Goal: Task Accomplishment & Management: Contribute content

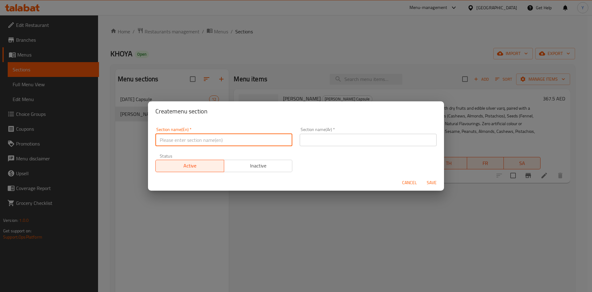
click at [175, 139] on input "text" at bounding box center [224, 140] width 137 height 12
paste input "Coffee"
type input "Coffee"
drag, startPoint x: 351, startPoint y: 132, endPoint x: 349, endPoint y: 137, distance: 5.7
click at [351, 132] on div "Section name(Ar)   * Section name(Ar) *" at bounding box center [368, 136] width 137 height 19
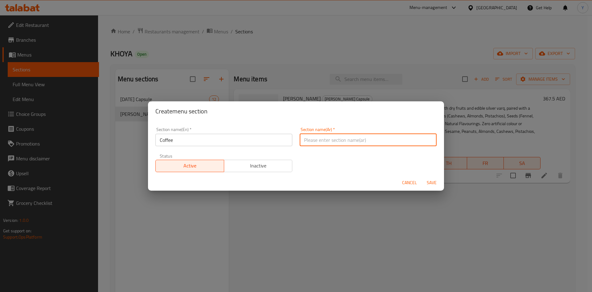
click at [346, 140] on input "text" at bounding box center [368, 140] width 137 height 12
type input "قهوة"
click at [422, 177] on button "Save" at bounding box center [432, 182] width 20 height 11
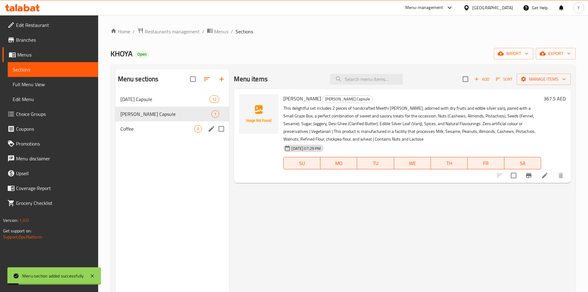
click at [150, 132] on span "Coffee" at bounding box center [157, 128] width 74 height 7
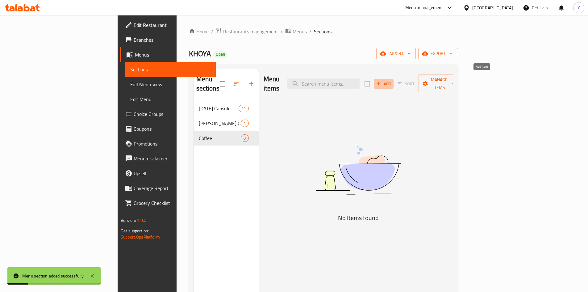
click at [381, 81] on icon "button" at bounding box center [379, 84] width 6 height 6
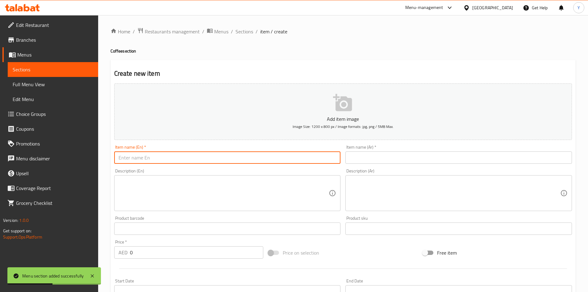
click at [161, 156] on input "text" at bounding box center [227, 157] width 226 height 12
paste input "KHOYA Roasted Coffee Beans"
type input "KHOYA Roasted Coffee Beans"
click at [368, 164] on div "Item name (Ar)   * Item name (Ar) *" at bounding box center [458, 154] width 231 height 24
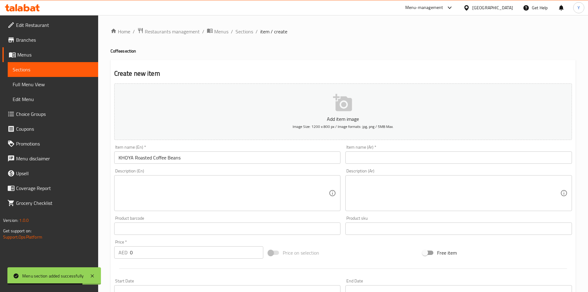
click at [366, 161] on input "text" at bounding box center [458, 157] width 226 height 12
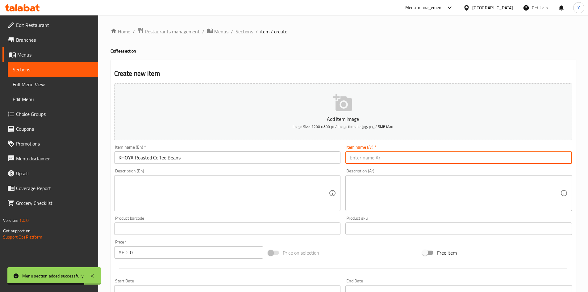
paste input "حبوب قهوة خويا المحمصة"
type input "حبوب قهوة خويا المحمصة"
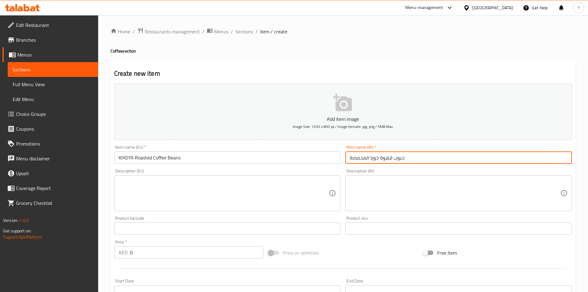
click at [131, 189] on textarea at bounding box center [223, 192] width 210 height 29
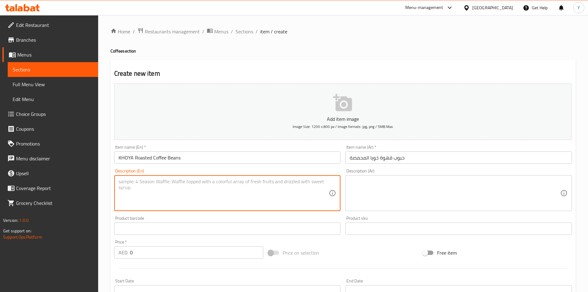
paste textarea ""The Indian Origin | 100% Arabica Beans Made with 100% Arabica beans, this vibr…"
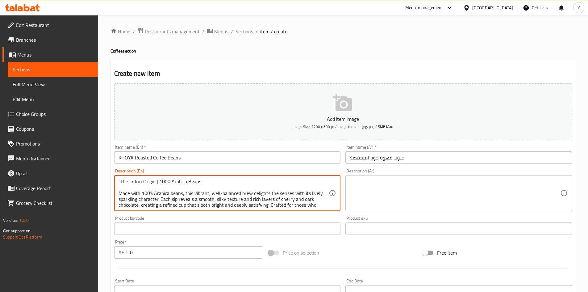
click at [121, 179] on textarea ""The Indian Origin | 100% Arabica Beans Made with 100% Arabica beans, this vibr…" at bounding box center [223, 192] width 210 height 29
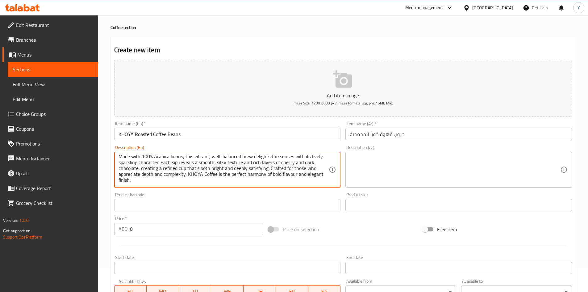
scroll to position [62, 0]
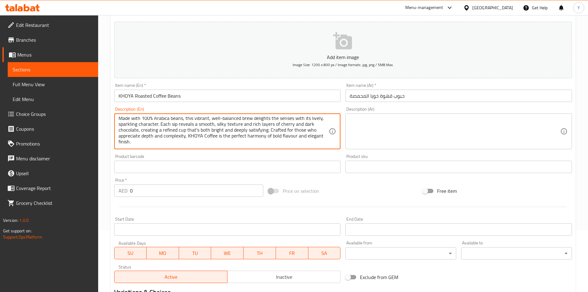
click at [157, 142] on textarea "The Indian Origin | 100% Arabica Beans Made with 100% Arabica beans, this vibra…" at bounding box center [223, 131] width 210 height 29
type textarea "The Indian Origin | 100% Arabica Beans Made with 100% Arabica beans, this vibra…"
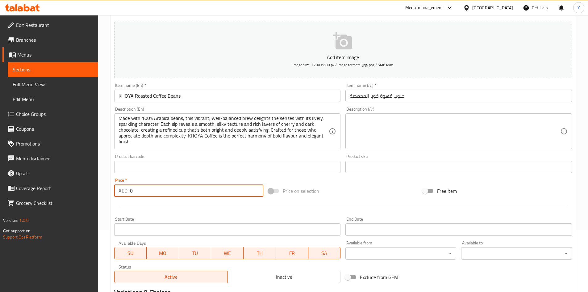
drag, startPoint x: 145, startPoint y: 192, endPoint x: 0, endPoint y: 164, distance: 147.7
click at [0, 164] on div "Edit Restaurant Branches Menus Sections Full Menu View Edit Menu Choice Groups …" at bounding box center [294, 163] width 588 height 421
paste input "42"
type input "42"
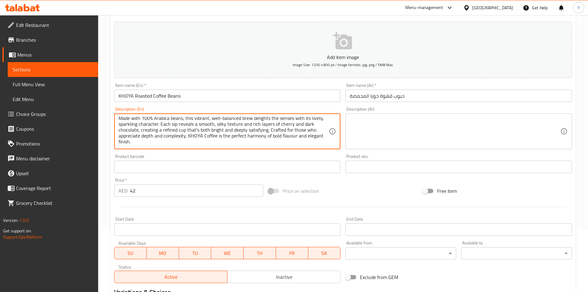
click at [375, 139] on textarea at bounding box center [455, 131] width 210 height 29
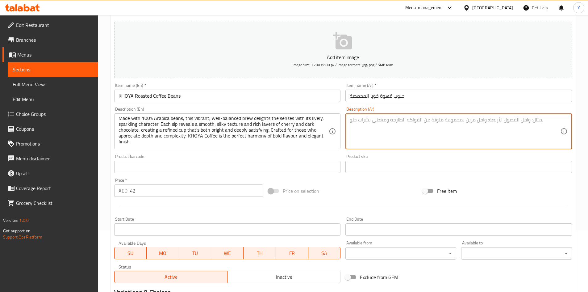
paste textarea "أصل [DEMOGRAPHIC_DATA] | ١٠٠٪ حبوب أرابيكا مصنوعة من ١٠٠٪ حبوب أرابيكا، تُبهج ه…"
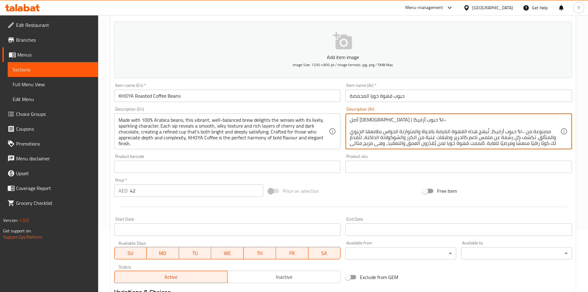
scroll to position [0, 0]
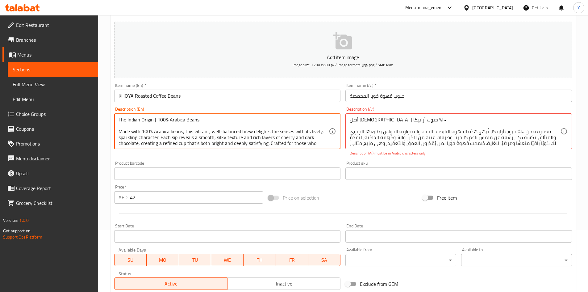
click at [144, 143] on textarea "The Indian Origin | 100% Arabica Beans Made with 100% Arabica beans, this vibra…" at bounding box center [223, 131] width 210 height 29
click at [146, 142] on textarea "The Indian Origin | 100% Arabica Beans Made with 100% Arabica beans, this vibra…" at bounding box center [223, 131] width 210 height 29
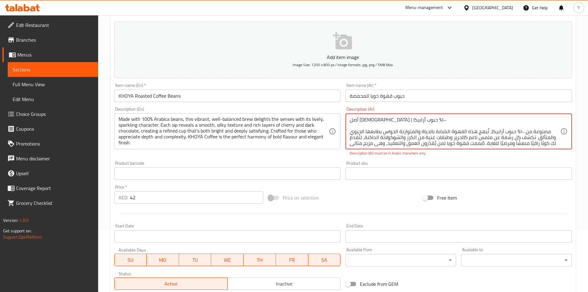
scroll to position [7, 0]
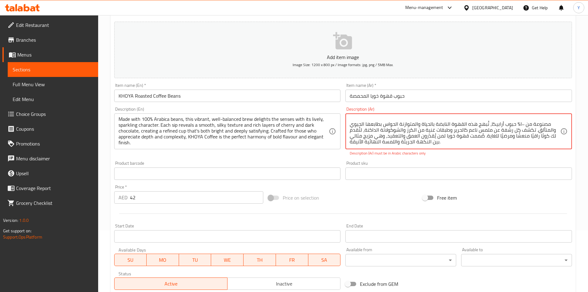
click at [234, 96] on input "KHOYA Roasted Coffee Beans" at bounding box center [227, 95] width 226 height 12
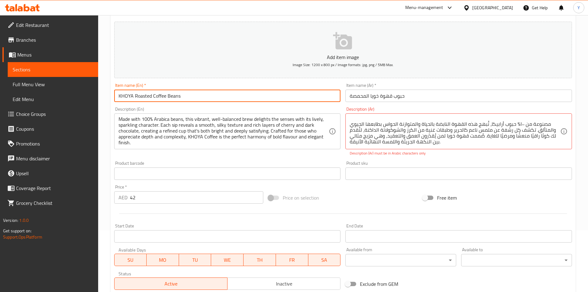
click at [345, 155] on div "Description (Ar) أصل [DEMOGRAPHIC_DATA] | ١٠٠٪ حبوب أرابيكا مصنوعة من ١٠٠٪ حبوب…" at bounding box center [458, 131] width 226 height 49
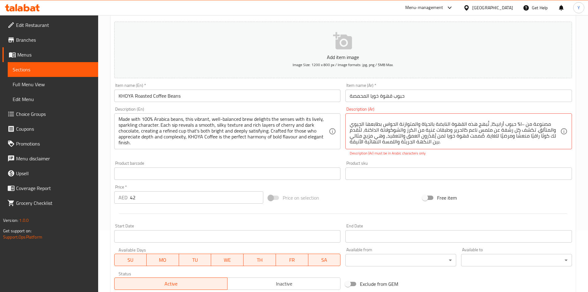
click at [416, 160] on div "Product sku Product sku" at bounding box center [458, 170] width 231 height 24
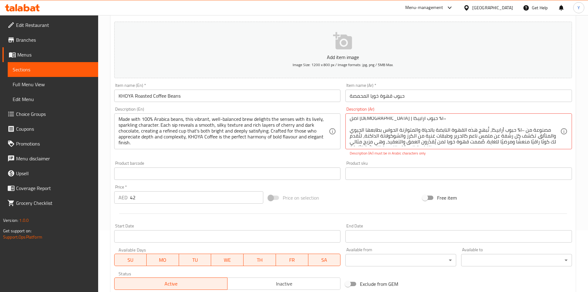
scroll to position [0, 0]
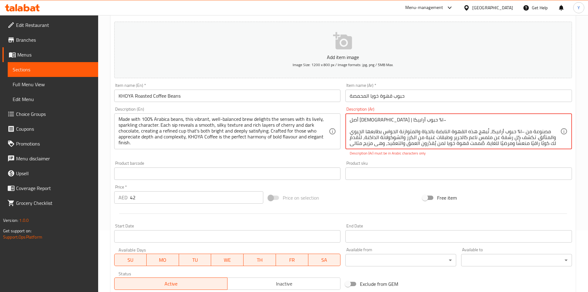
drag, startPoint x: 518, startPoint y: 132, endPoint x: 516, endPoint y: 135, distance: 3.7
click at [515, 135] on textarea "أصل [DEMOGRAPHIC_DATA] | ١٠٠٪ حبوب أرابيكا مصنوعة من ١٠٠٪ حبوب أرابيكا، تُبهج ه…" at bounding box center [455, 131] width 210 height 29
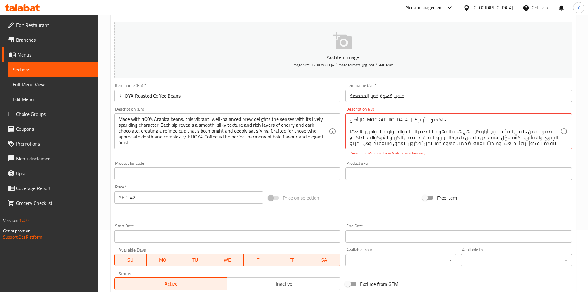
click at [499, 158] on div "Product sku Product sku" at bounding box center [458, 170] width 231 height 24
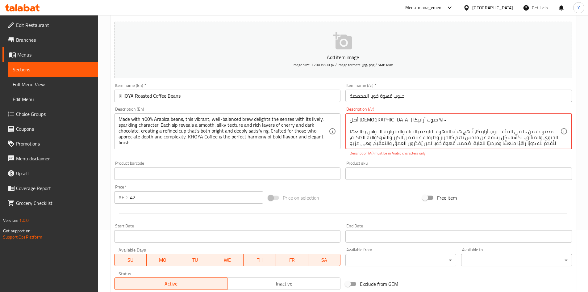
click at [376, 120] on textarea "أصل [DEMOGRAPHIC_DATA] | ١٠٠٪ حبوب أرابيكا مصنوعة من ١٠٠ في المئة حبوب أرابيكا،…" at bounding box center [455, 131] width 210 height 29
click at [381, 120] on textarea "أصل [DEMOGRAPHIC_DATA] | ١٠٠٪ حبوب أرابيكا مصنوعة من ١٠٠ في المئة حبوب أرابيكا،…" at bounding box center [455, 131] width 210 height 29
click at [382, 120] on textarea "أصل [DEMOGRAPHIC_DATA] | ١٠٠٪ حبوب أرابيكا مصنوعة من ١٠٠ في المئة حبوب أرابيكا،…" at bounding box center [455, 131] width 210 height 29
click at [376, 120] on textarea "أصل [DEMOGRAPHIC_DATA] | ١٠٠٪ حبوب أرابيكا مصنوعة من ١٠٠ في المئة حبوب أرابيكا،…" at bounding box center [455, 131] width 210 height 29
type textarea "أصل [DEMOGRAPHIC_DATA] | ١٠٠ في المئة حبوب أرابيكا مصنوعة من ١٠٠ في المئة حبوب …"
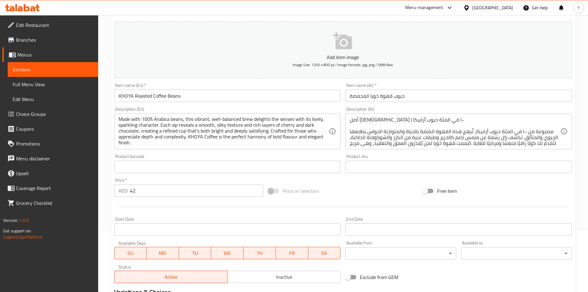
click at [373, 160] on div "Product sku Product sku" at bounding box center [458, 164] width 231 height 24
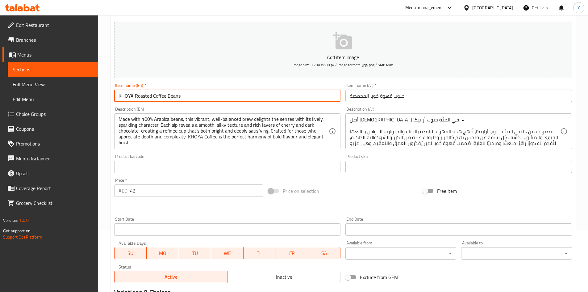
click at [207, 98] on input "KHOYA Roasted Coffee Beans" at bounding box center [227, 95] width 226 height 12
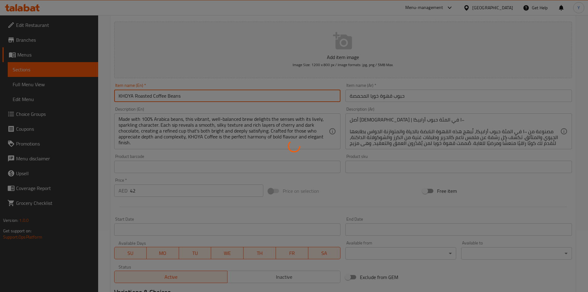
type input "0"
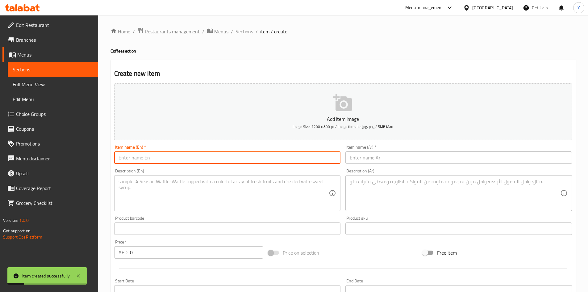
click at [252, 30] on ol "Home / Restaurants management / Menus / Sections / item / create" at bounding box center [342, 31] width 465 height 8
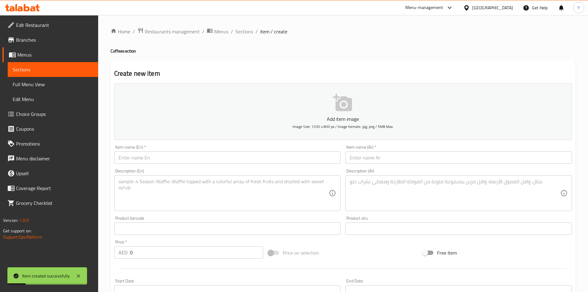
drag, startPoint x: 249, startPoint y: 31, endPoint x: 253, endPoint y: 46, distance: 15.6
click at [249, 31] on span "Sections" at bounding box center [244, 31] width 18 height 7
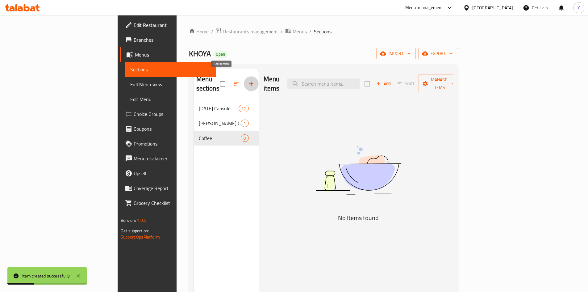
click at [244, 85] on button "button" at bounding box center [251, 83] width 15 height 15
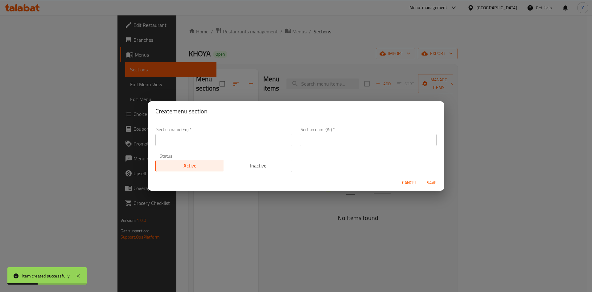
click at [193, 137] on input "text" at bounding box center [224, 140] width 137 height 12
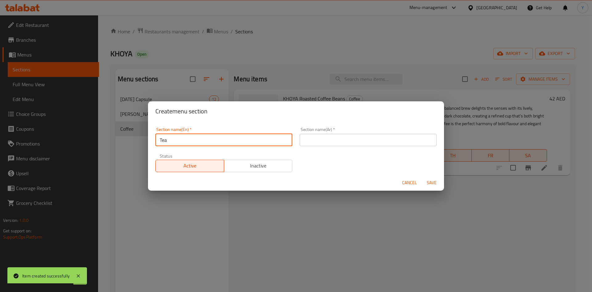
type input "Tea"
click at [338, 147] on div "Section name(Ar)   * Section name(Ar) *" at bounding box center [368, 136] width 144 height 26
click at [337, 145] on input "text" at bounding box center [368, 140] width 137 height 12
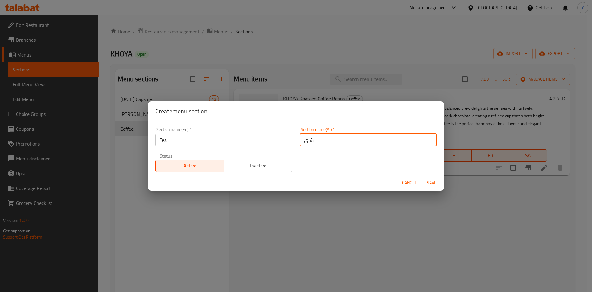
type input "شاي"
click at [422, 177] on button "Save" at bounding box center [432, 182] width 20 height 11
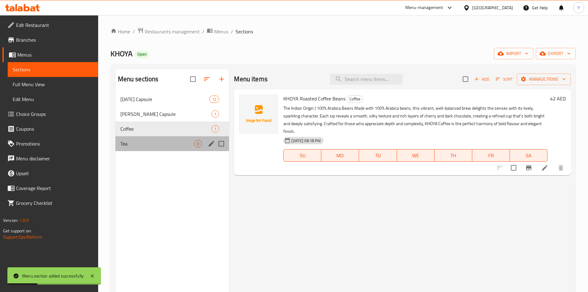
click at [166, 151] on div "Tea 0" at bounding box center [172, 143] width 114 height 15
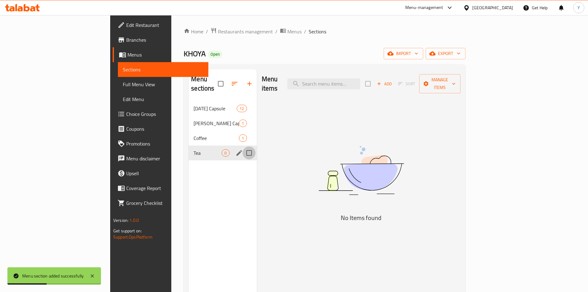
click at [243, 146] on input "Menu sections" at bounding box center [249, 152] width 13 height 13
checkbox input "true"
click at [235, 149] on icon "edit" at bounding box center [238, 152] width 7 height 7
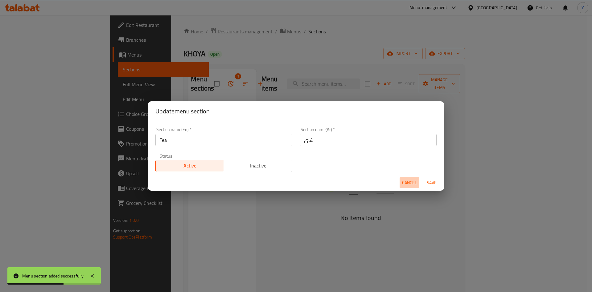
click at [411, 181] on span "Cancel" at bounding box center [409, 183] width 15 height 8
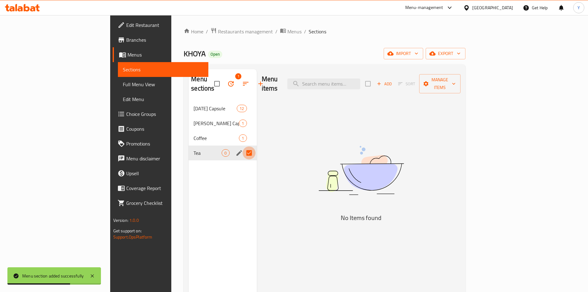
click at [243, 146] on input "Menu sections" at bounding box center [249, 152] width 13 height 13
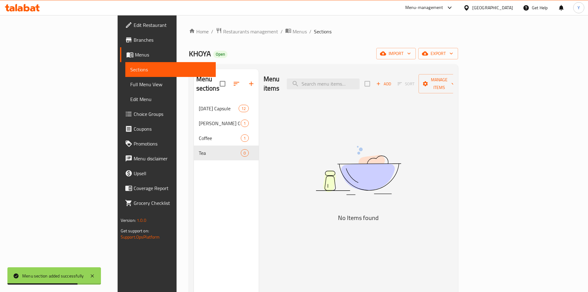
click at [392, 81] on span "Add" at bounding box center [383, 83] width 17 height 7
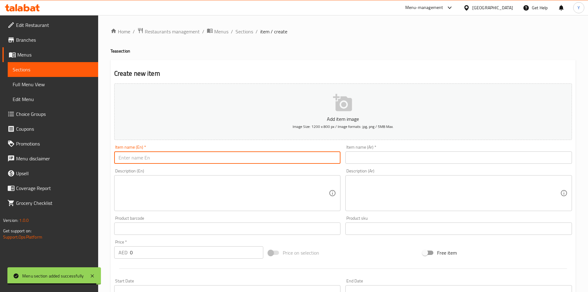
click at [172, 158] on input "text" at bounding box center [227, 157] width 226 height 12
paste input "Masala Tea"
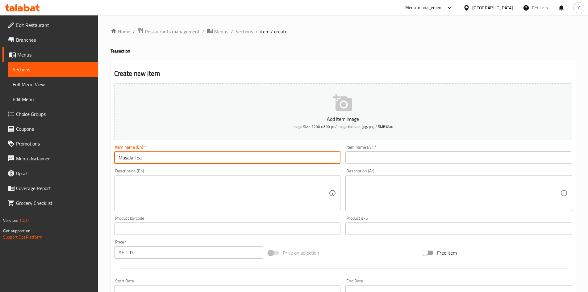
type input "Masala Tea"
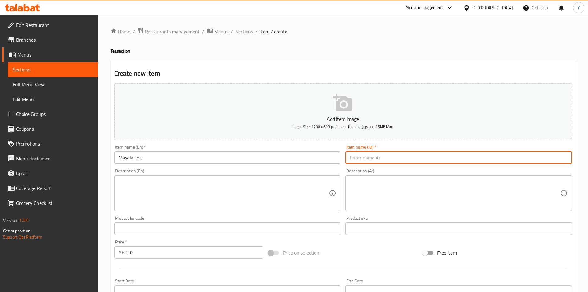
click at [401, 161] on input "text" at bounding box center [458, 157] width 226 height 12
paste input "شاي ماسالا"
type input "شاي ماسالا"
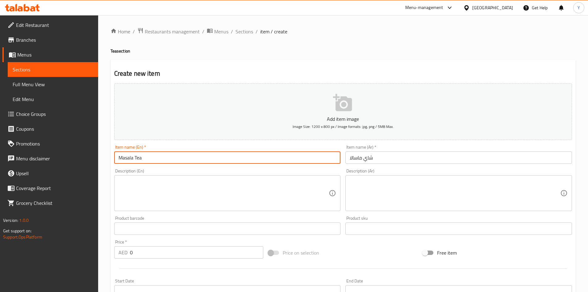
click at [126, 159] on input "Masala Tea" at bounding box center [227, 157] width 226 height 12
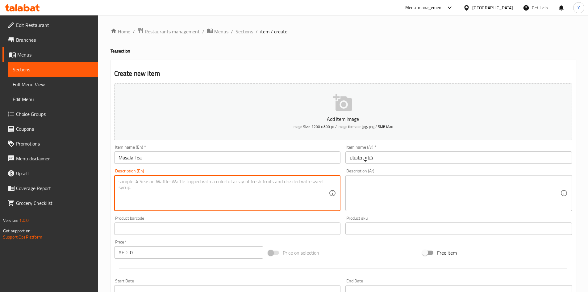
click at [218, 187] on textarea at bounding box center [223, 192] width 210 height 29
paste textarea "A soul-stirring blend of robust CTC tea leaves, warming ginger, aromatic cloves…"
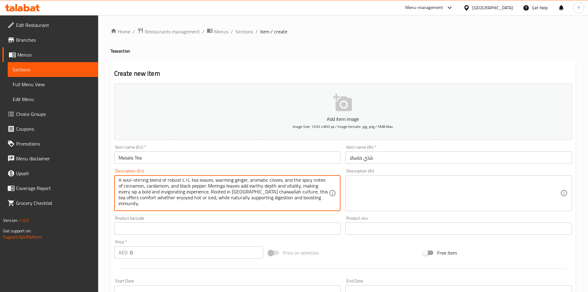
scroll to position [12, 0]
paste textarea "CTC Tea, Ginger, Cloves, Cinnamon, Cardamom, Black Pepper and Moringa Leaves."
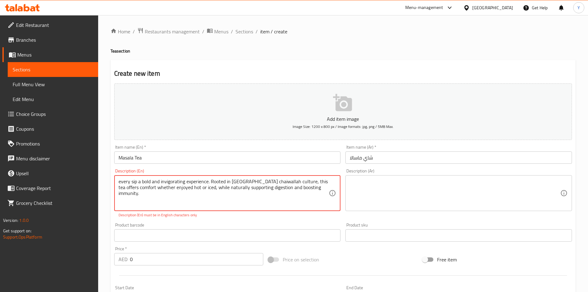
scroll to position [13, 0]
type textarea "A soul-stirring blend of robust CTC tea leaves, warming ginger, aromatic cloves…"
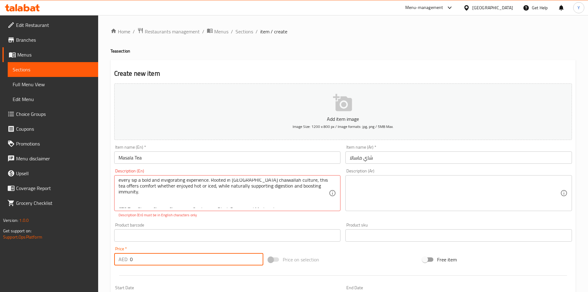
drag, startPoint x: 67, startPoint y: 253, endPoint x: 46, endPoint y: 254, distance: 21.0
click at [46, 254] on div "Edit Restaurant Branches Menus Sections Full Menu View Edit Menu Choice Groups …" at bounding box center [294, 229] width 588 height 428
paste input "42"
type input "42"
click at [214, 217] on p "Description (En) must be in English characters only" at bounding box center [227, 215] width 218 height 6
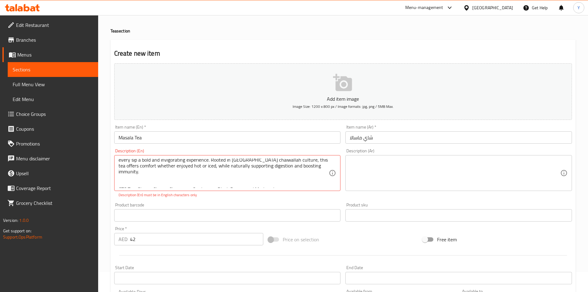
scroll to position [31, 0]
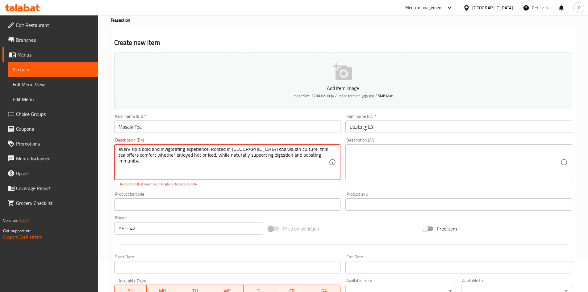
click at [385, 171] on textarea at bounding box center [455, 161] width 210 height 29
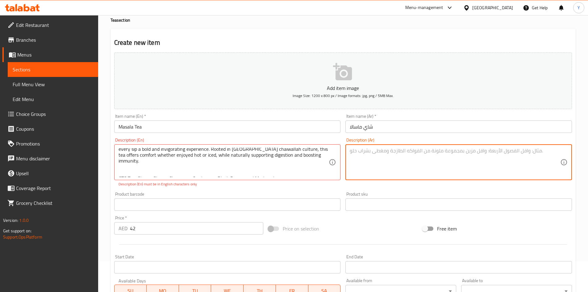
paste textarea "مزيجٌ مُنعشٌ من أوراق شاي CTC القوية، والزنجبيل المُدفئ، والقرنفل العطري، ونكها…"
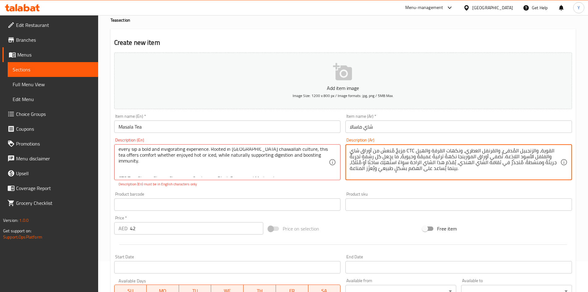
scroll to position [7, 0]
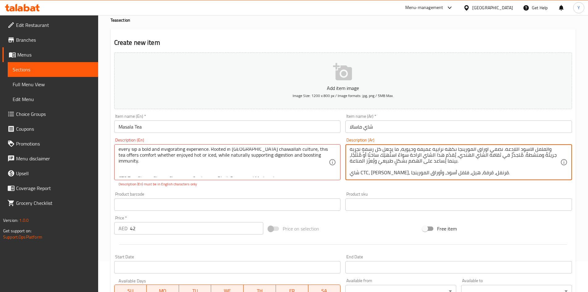
click at [362, 174] on textarea "مزيجٌ مُنعشٌ من أوراق شاي CTC القوية، والزنجبيل المُدفئ، والقرنفل العطري، ونكها…" at bounding box center [455, 161] width 210 height 29
click at [384, 218] on div "Add item image Image Size: 1200 x 800 px / Image formats: jpg, png / 5MB Max. I…" at bounding box center [343, 186] width 463 height 273
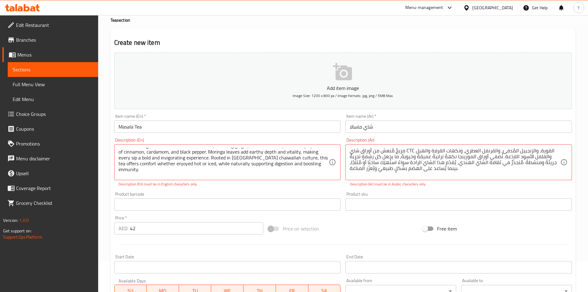
scroll to position [0, 0]
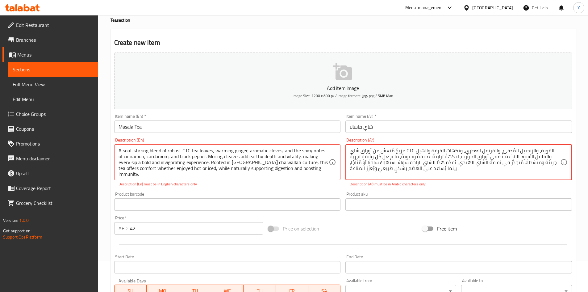
click at [408, 148] on textarea "مزيجٌ مُنعشٌ من أوراق شاي CTC القوية، والزنجبيل المُدفئ، والقرنفل العطري، ونكها…" at bounding box center [455, 161] width 210 height 29
type textarea "مزيجٌ مُنعشٌ من أوراق شاي سي تي سي القوية، والزنجبيل المُدفئ، والقرنفل العطري، …"
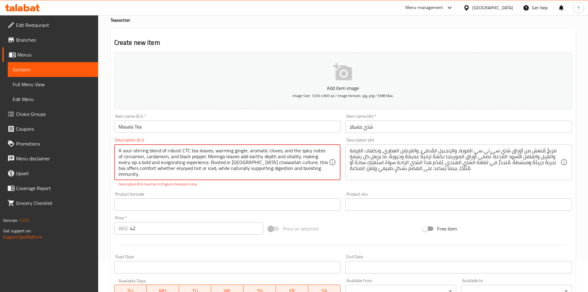
click at [329, 153] on div "A soul-stirring blend of robust CTC tea leaves, warming ginger, aromatic cloves…" at bounding box center [227, 162] width 226 height 36
click at [294, 193] on div "Product barcode Product barcode" at bounding box center [227, 201] width 226 height 19
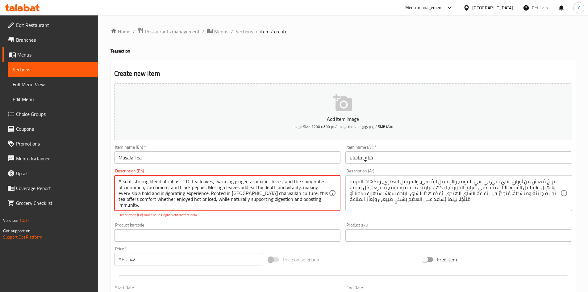
click at [134, 181] on textarea "A soul-stirring blend of robust CTC tea leaves, warming ginger, aromatic cloves…" at bounding box center [223, 192] width 210 height 29
click at [160, 222] on div "Product barcode Product barcode" at bounding box center [227, 232] width 231 height 24
click at [243, 195] on textarea "A soul-stirring blend of robust CTC tea leaves, warming ginger, aromatic cloves…" at bounding box center [223, 192] width 210 height 29
type textarea "A soul-stirring blend of robust CTC tea leaves, warming ginger, aromatic cloves…"
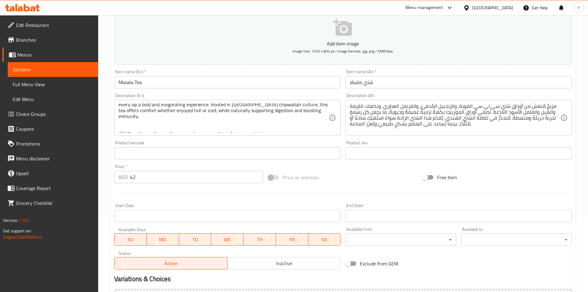
scroll to position [144, 0]
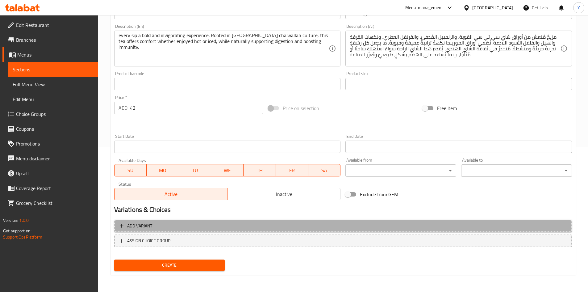
click at [219, 226] on span "Add variant" at bounding box center [343, 226] width 446 height 8
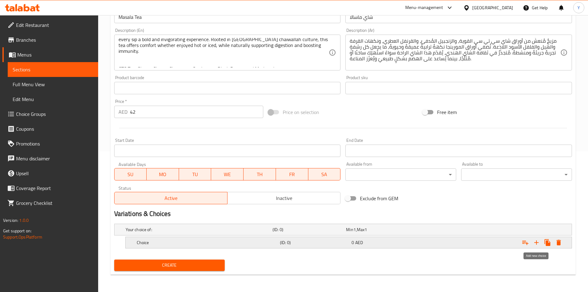
drag, startPoint x: 537, startPoint y: 242, endPoint x: 513, endPoint y: 251, distance: 24.9
click at [537, 242] on icon "Expand" at bounding box center [536, 242] width 4 height 4
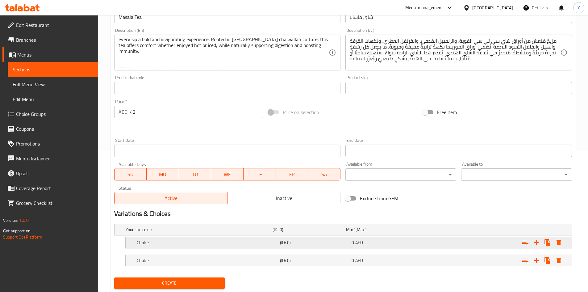
click at [318, 239] on h5 "(ID: 0)" at bounding box center [314, 242] width 69 height 6
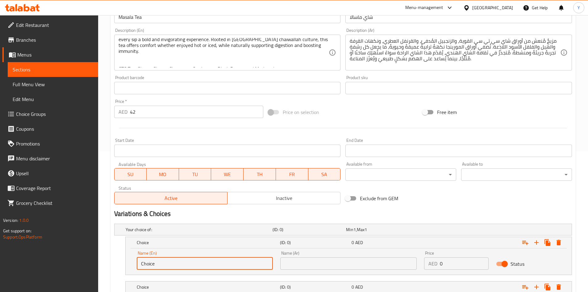
drag, startPoint x: 226, startPoint y: 261, endPoint x: 33, endPoint y: 252, distance: 193.4
click at [32, 255] on div "Edit Restaurant Branches Menus Sections Full Menu View Edit Menu Choice Groups …" at bounding box center [294, 105] width 588 height 461
type input "Hot"
drag, startPoint x: 142, startPoint y: 285, endPoint x: 147, endPoint y: 279, distance: 8.1
click at [142, 285] on h5 "Choice" at bounding box center [207, 287] width 141 height 6
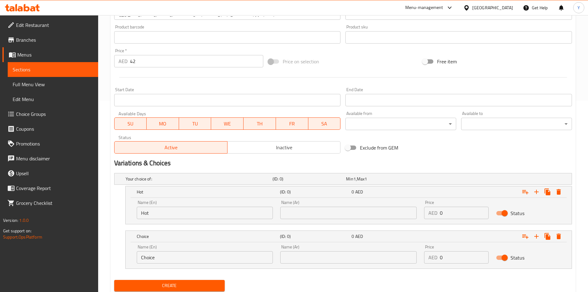
scroll to position [209, 0]
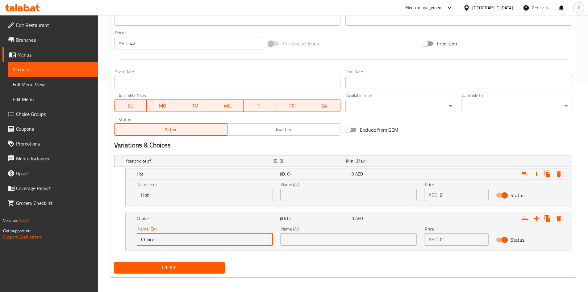
drag, startPoint x: 173, startPoint y: 241, endPoint x: 39, endPoint y: 221, distance: 135.7
click at [43, 223] on div "Edit Restaurant Branches Menus Sections Full Menu View Edit Menu Choice Groups …" at bounding box center [294, 50] width 588 height 488
type input "Cold"
click at [311, 245] on div "Name (Ar) Name (Ar)" at bounding box center [348, 236] width 144 height 26
click at [312, 237] on input "text" at bounding box center [348, 239] width 136 height 12
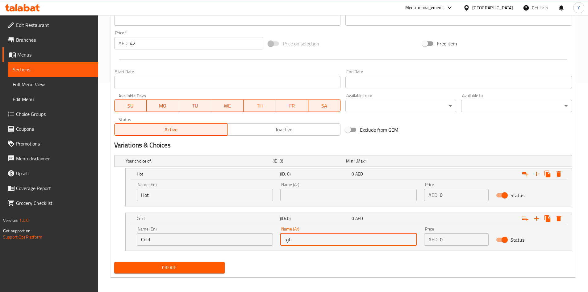
type input "بارد"
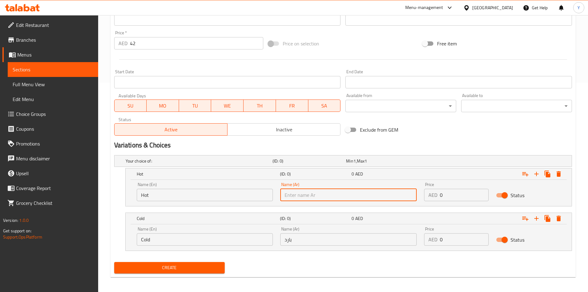
click at [299, 191] on input "text" at bounding box center [348, 195] width 136 height 12
type input "ساخن"
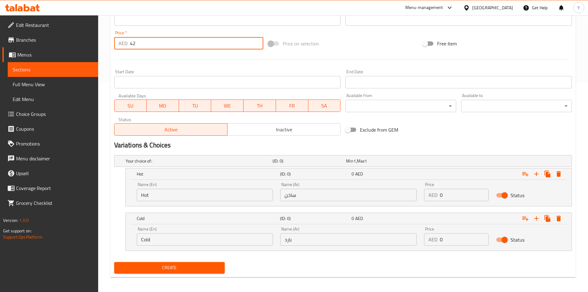
drag, startPoint x: 179, startPoint y: 46, endPoint x: 29, endPoint y: 36, distance: 150.0
click at [29, 36] on div "Edit Restaurant Branches Menus Sections Full Menu View Edit Menu Choice Groups …" at bounding box center [294, 50] width 588 height 488
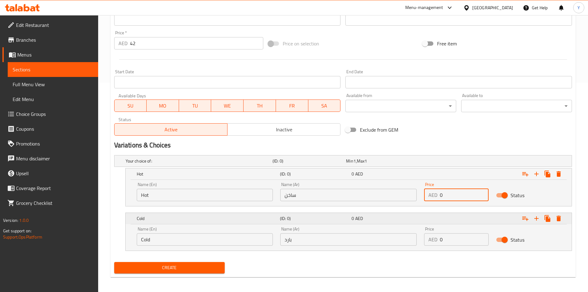
drag, startPoint x: 454, startPoint y: 192, endPoint x: 434, endPoint y: 212, distance: 27.7
click at [406, 190] on div "Name (En) Hot Name (En) Name (Ar) ساخن Name (Ar) Price AED 0 Price Status" at bounding box center [348, 191] width 431 height 26
paste input "42"
type input "42"
drag, startPoint x: 469, startPoint y: 242, endPoint x: 378, endPoint y: 238, distance: 90.8
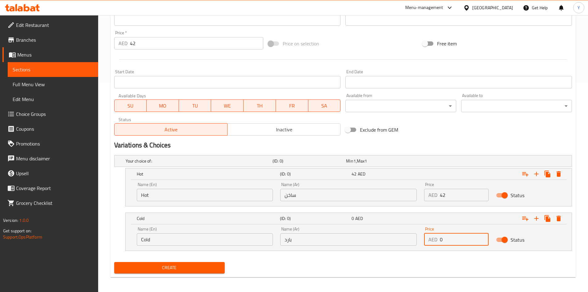
click at [378, 238] on div "Name (En) Cold Name (En) Name (Ar) بارد Name (Ar) Price AED 0 Price Status" at bounding box center [348, 236] width 431 height 26
paste input "42"
type input "42"
drag, startPoint x: 402, startPoint y: 269, endPoint x: 388, endPoint y: 267, distance: 14.7
click at [401, 268] on div "Create" at bounding box center [343, 267] width 463 height 16
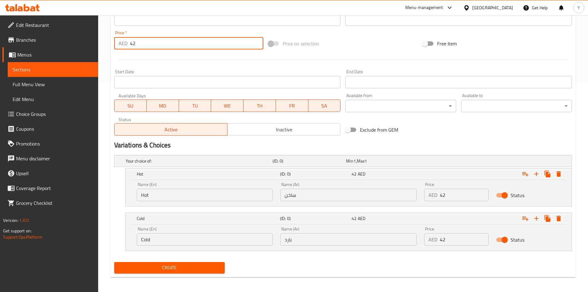
drag, startPoint x: 154, startPoint y: 47, endPoint x: 46, endPoint y: 31, distance: 109.2
click at [46, 31] on div "Edit Restaurant Branches Menus Sections Full Menu View Edit Menu Choice Groups …" at bounding box center [294, 50] width 588 height 488
type input "0"
click at [158, 54] on div at bounding box center [343, 59] width 463 height 15
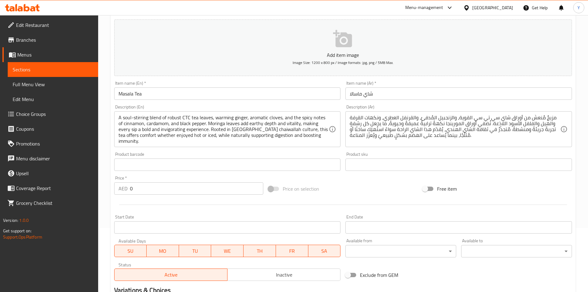
scroll to position [55, 0]
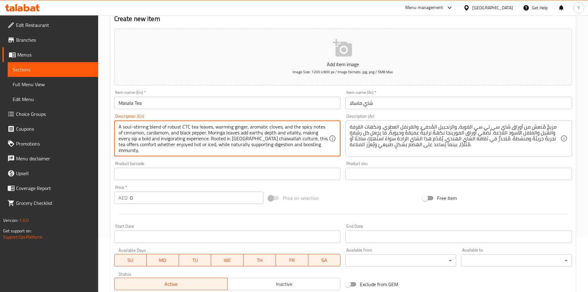
click at [218, 128] on textarea "A soul-stirring blend of robust CTC tea leaves, warming ginger, aromatic cloves…" at bounding box center [223, 138] width 210 height 29
click at [263, 127] on textarea "A soul-stirring blend of robust CTC tea leaves, warming ginger, aromatic cloves…" at bounding box center [223, 138] width 210 height 29
click at [289, 127] on textarea "A soul-stirring blend of robust CTC tea leaves, warming ginger, aromatic cloves…" at bounding box center [223, 138] width 210 height 29
click at [289, 128] on textarea "A soul-stirring blend of robust CTC tea leaves, warming ginger, aromatic cloves…" at bounding box center [223, 138] width 210 height 29
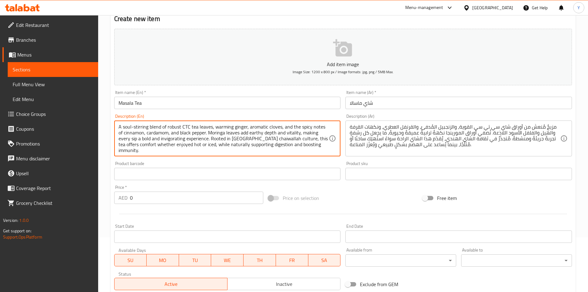
click at [214, 134] on textarea "A soul-stirring blend of robust CTC tea leaves, warming ginger, aromatic cloves…" at bounding box center [223, 138] width 210 height 29
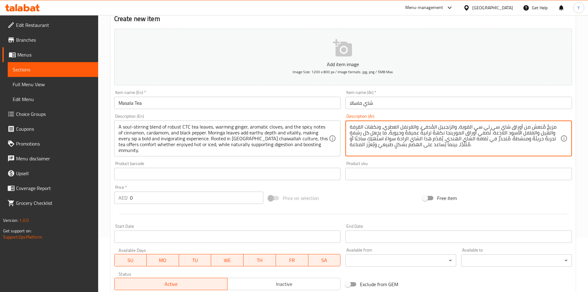
click at [393, 134] on textarea "مزيجٌ مُنعشٌ من أوراق شاي سي تي سي القوية، والزنجبيل المُدفئ، والقرنفل العطري، …" at bounding box center [455, 138] width 210 height 29
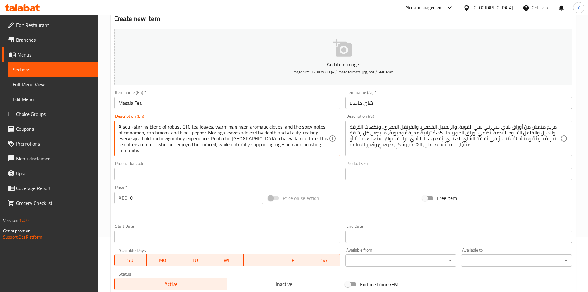
click at [145, 138] on textarea "A soul-stirring blend of robust CTC tea leaves, warming ginger, aromatic cloves…" at bounding box center [223, 138] width 210 height 29
click at [176, 137] on textarea "A soul-stirring blend of robust CTC tea leaves, warming ginger, aromatic cloves…" at bounding box center [223, 138] width 210 height 29
click at [219, 139] on textarea "A soul-stirring blend of robust CTC tea leaves, warming ginger, aromatic cloves…" at bounding box center [223, 138] width 210 height 29
drag, startPoint x: 219, startPoint y: 139, endPoint x: 222, endPoint y: 142, distance: 3.3
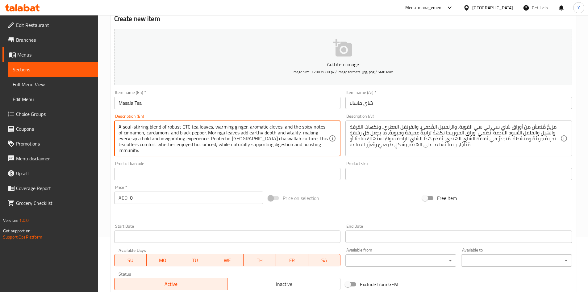
click at [220, 140] on textarea "A soul-stirring blend of robust CTC tea leaves, warming ginger, aromatic cloves…" at bounding box center [223, 138] width 210 height 29
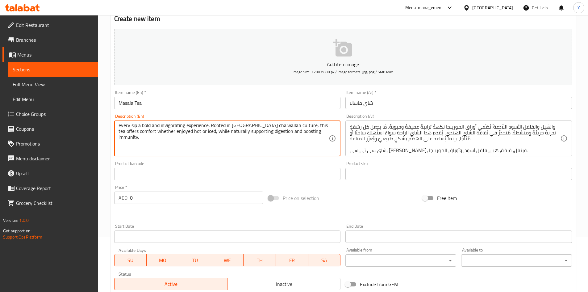
scroll to position [7, 0]
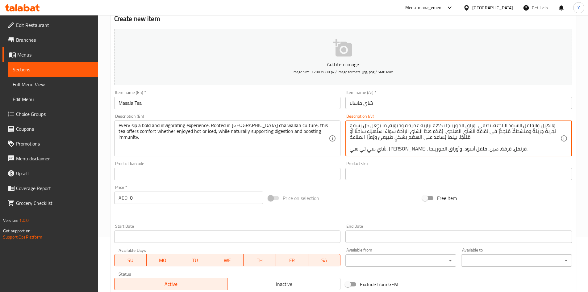
click at [456, 151] on textarea "مزيجٌ مُنعشٌ من أوراق شاي سي تي سي القوية، والزنجبيل المُدفئ، والقرنفل العطري، …" at bounding box center [455, 138] width 210 height 29
click at [205, 99] on input "Masala Tea" at bounding box center [227, 103] width 226 height 12
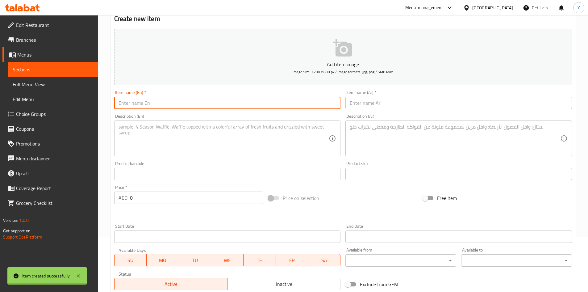
scroll to position [0, 0]
paste input "Paan Tea"
type input "Paan Tea"
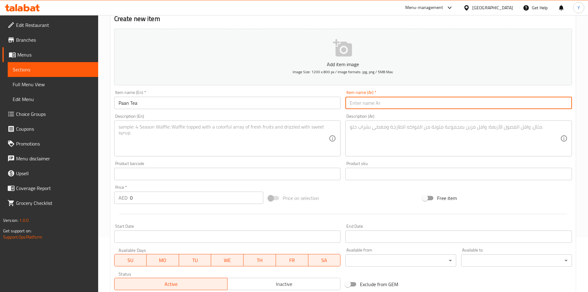
paste input "شاي البان"
type input "شاي البان"
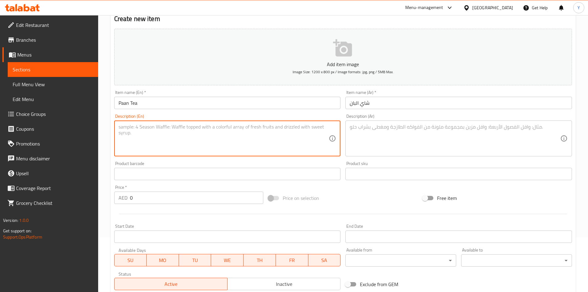
click at [136, 139] on textarea at bounding box center [223, 138] width 210 height 29
paste textarea "A soul-refreshing infusion that celebrates tradition and the rich, lush spirit …"
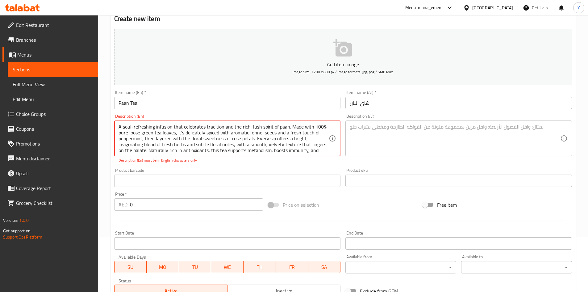
scroll to position [13, 0]
type textarea "A soul-refreshing infusion that celebrates tradition and the rich, lush spirit …"
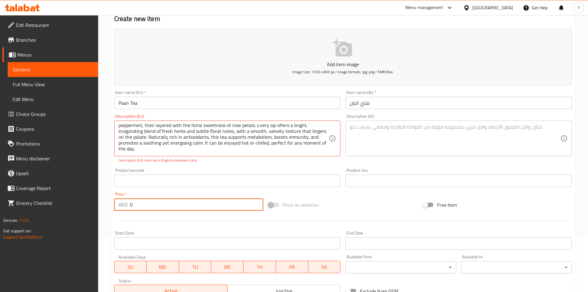
drag, startPoint x: 142, startPoint y: 205, endPoint x: 39, endPoint y: 192, distance: 104.0
click at [31, 192] on div "Edit Restaurant Branches Menus Sections Full Menu View Edit Menu Choice Groups …" at bounding box center [294, 208] width 588 height 495
paste input "42"
type input "42"
click at [229, 153] on div "A soul-refreshing infusion that celebrates tradition and the rich, lush spirit …" at bounding box center [227, 138] width 226 height 36
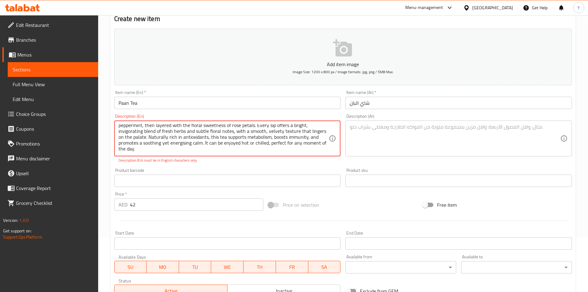
paste textarea "Green tea, Fennel, Liquorice, Black Current, Cranberry, Paan Tea, Crystal Sugar…"
click at [181, 134] on textarea "A soul-refreshing infusion that celebrates tradition and the rich, lush spirit …" at bounding box center [223, 138] width 210 height 29
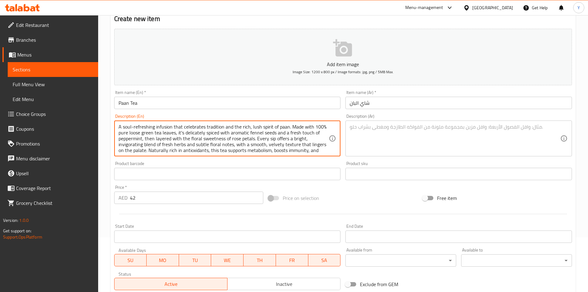
type textarea "A soul-refreshing infusion that celebrates tradition and the rich, lush spirit …"
click at [188, 164] on div "Product barcode Product barcode" at bounding box center [227, 170] width 226 height 19
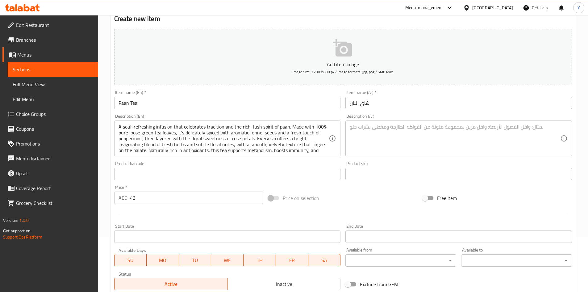
drag, startPoint x: 251, startPoint y: 146, endPoint x: 247, endPoint y: 153, distance: 7.9
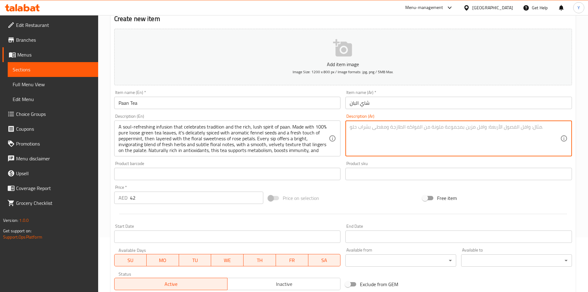
paste textarea "lorem ipsu dolor sitamet conse adipi elitse doeiusm. tempo in utlab etd magn al…"
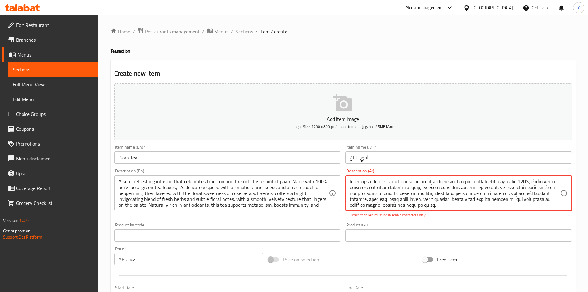
click at [351, 181] on textarea at bounding box center [455, 192] width 210 height 29
click at [362, 180] on textarea at bounding box center [455, 192] width 210 height 29
click at [352, 183] on textarea at bounding box center [455, 192] width 210 height 29
type textarea "lorem ipsu dolor sitamet conse adipi elitse doeiusm. tempo in utlab etd magn al…"
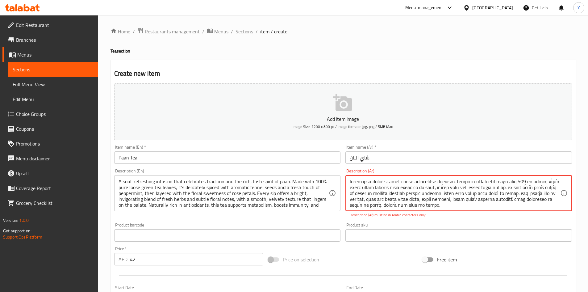
click at [408, 220] on div "Product sku Product sku" at bounding box center [458, 232] width 231 height 24
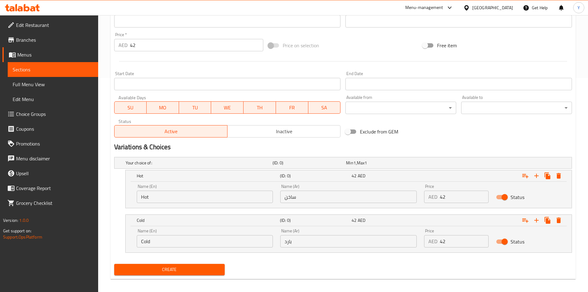
scroll to position [156, 0]
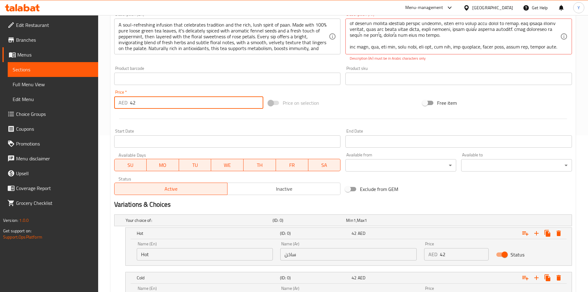
drag, startPoint x: 155, startPoint y: 102, endPoint x: 107, endPoint y: 102, distance: 48.1
click at [107, 102] on div "Home / Restaurants management / Menus / Sections / item / create Tea section Cr…" at bounding box center [343, 106] width 490 height 495
type input "0"
click at [160, 113] on div at bounding box center [343, 118] width 463 height 15
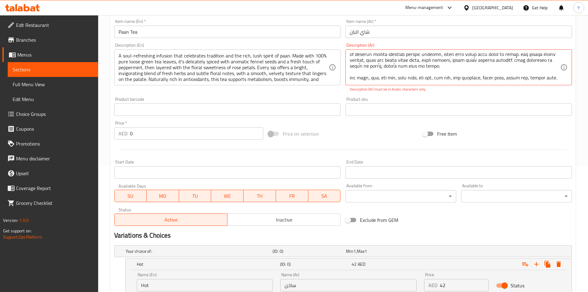
scroll to position [95, 0]
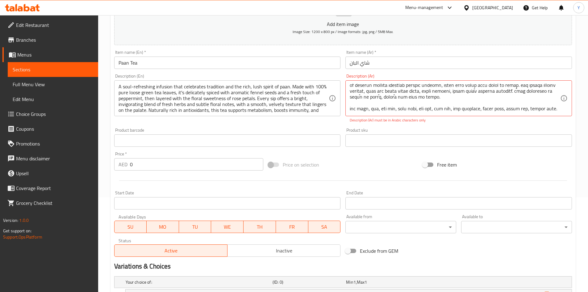
click at [389, 130] on div "Product sku Product sku" at bounding box center [458, 137] width 226 height 19
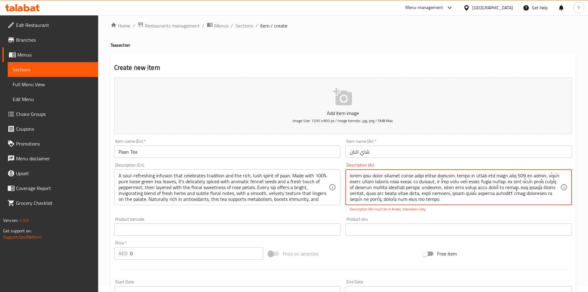
scroll to position [2, 0]
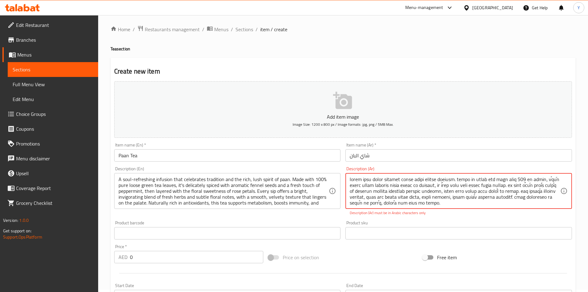
click at [406, 199] on textarea at bounding box center [455, 190] width 210 height 29
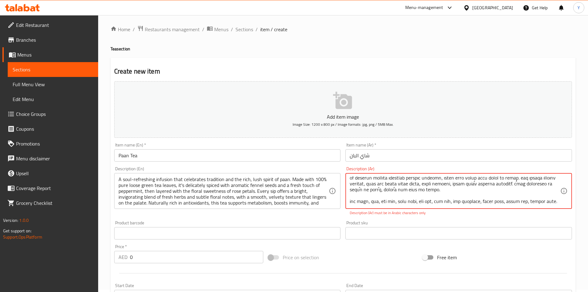
click at [401, 203] on textarea at bounding box center [455, 190] width 210 height 29
click at [403, 185] on textarea at bounding box center [455, 190] width 210 height 29
click at [402, 184] on textarea at bounding box center [455, 190] width 210 height 29
click at [351, 195] on textarea at bounding box center [455, 190] width 210 height 29
click at [370, 196] on textarea at bounding box center [455, 190] width 210 height 29
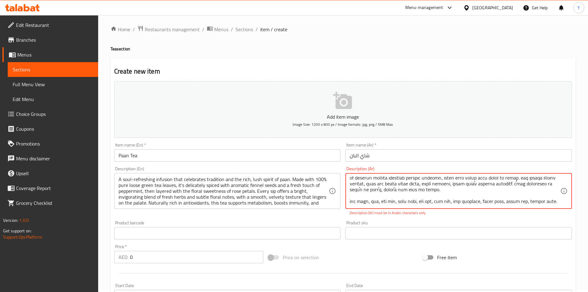
click at [395, 197] on textarea at bounding box center [455, 190] width 210 height 29
click at [427, 195] on textarea at bounding box center [455, 190] width 210 height 29
click at [446, 195] on textarea at bounding box center [455, 190] width 210 height 29
click at [465, 194] on textarea at bounding box center [455, 190] width 210 height 29
click at [494, 197] on textarea at bounding box center [455, 190] width 210 height 29
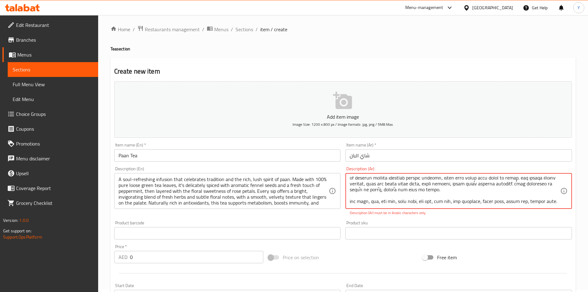
click at [519, 197] on textarea at bounding box center [455, 190] width 210 height 29
click at [531, 197] on textarea at bounding box center [455, 190] width 210 height 29
click at [531, 196] on textarea at bounding box center [455, 190] width 210 height 29
click at [519, 212] on p "Description (Ar) must be in Arabic characters only" at bounding box center [459, 213] width 218 height 6
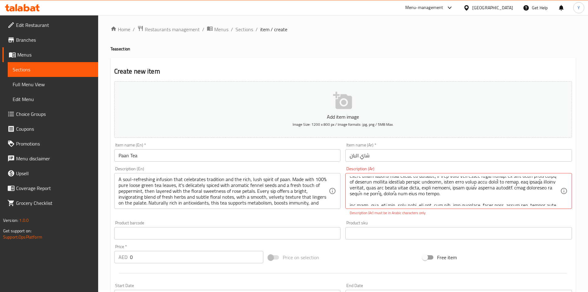
scroll to position [0, 0]
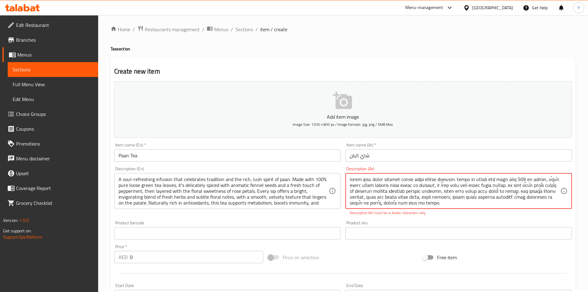
drag, startPoint x: 413, startPoint y: 191, endPoint x: 410, endPoint y: 190, distance: 3.2
click at [410, 190] on textarea at bounding box center [455, 190] width 210 height 29
click at [467, 200] on textarea at bounding box center [455, 190] width 210 height 29
click at [406, 198] on textarea at bounding box center [455, 190] width 210 height 29
click at [376, 196] on textarea at bounding box center [455, 190] width 210 height 29
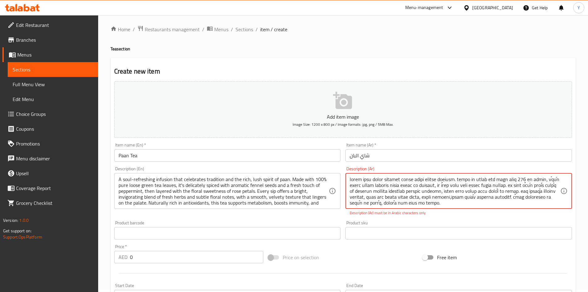
type textarea "lorem ipsu dolor sitamet conse adipi elitse doeiusm. tempo in utlab etd magn al…"
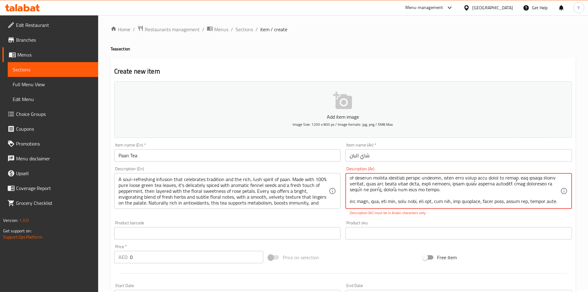
drag, startPoint x: 402, startPoint y: 204, endPoint x: 401, endPoint y: 185, distance: 19.4
click at [401, 185] on textarea at bounding box center [455, 190] width 210 height 29
click at [436, 217] on div "Description (Ar) Description (Ar) Description (Ar) must be in Arabic characters…" at bounding box center [458, 191] width 231 height 54
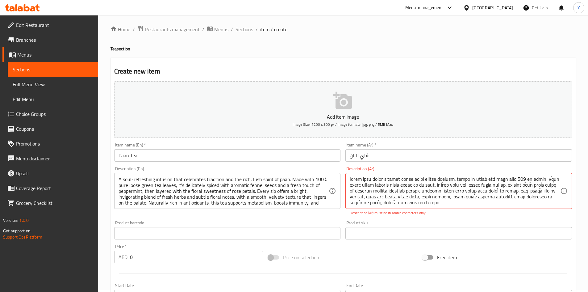
scroll to position [0, 0]
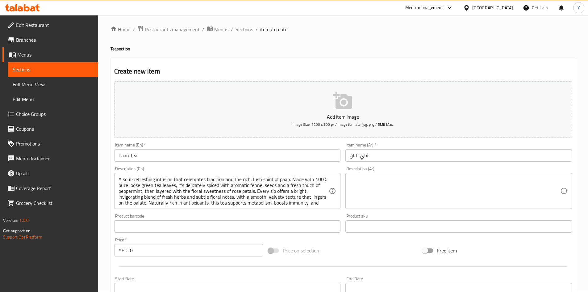
click at [519, 186] on textarea at bounding box center [455, 190] width 210 height 29
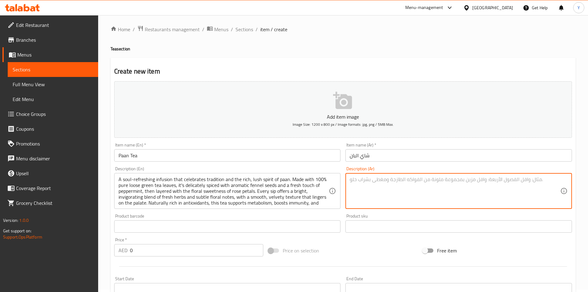
paste textarea "مشروب منعش يحتفي بتقاليد البان وروحه الغنية والغنية. مصنوع من أوراق شاي أخضر نق…"
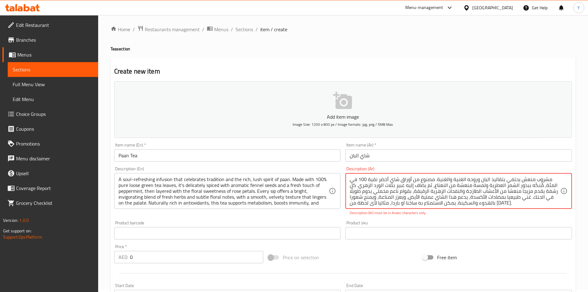
scroll to position [25, 0]
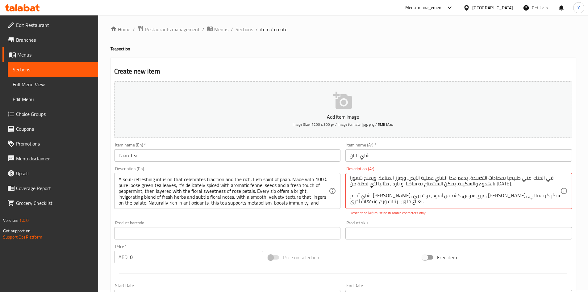
click at [409, 245] on div "Add item image Image Size: 1200 x 800 px / Image formats: jpg, png / 5MB Max. I…" at bounding box center [343, 215] width 463 height 273
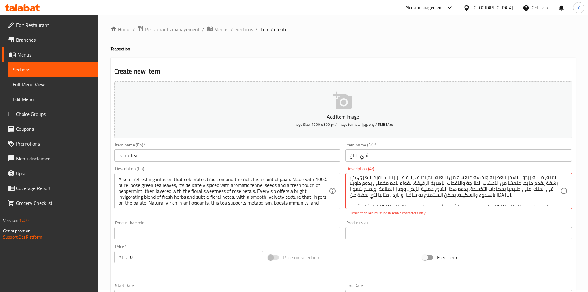
scroll to position [0, 0]
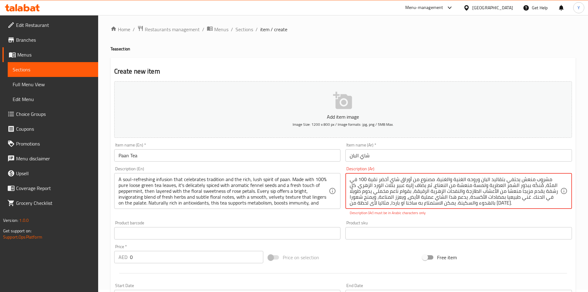
drag, startPoint x: 350, startPoint y: 176, endPoint x: 378, endPoint y: 174, distance: 28.2
click at [378, 174] on div "مشروب منعش يحتفي بتقاليد البان وروحه الغنية والغنية. مصنوع من أوراق شاي أخضر نق…" at bounding box center [458, 191] width 226 height 36
click at [537, 192] on textarea "مشروب منعش يحتفي بتقاليد البان وروحه الغنية والغنية. مصنوع من أوراق شاي أخضر نق…" at bounding box center [455, 190] width 210 height 29
click at [531, 220] on div "Product sku Product sku" at bounding box center [458, 230] width 231 height 24
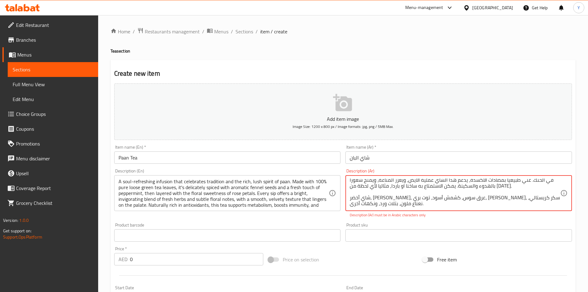
scroll to position [25, 0]
click at [472, 204] on textarea "مشروب منعش يحتفي بتقاليد البان وروحه الغنية والغنية. مصنوع من أوراق شاي أخضر نق…" at bounding box center [455, 192] width 210 height 29
click at [472, 196] on textarea "مشروب منعش يحتفي بتقاليد البان وروحه الغنية والغنية. مصنوع من أوراق شاي أخضر نق…" at bounding box center [455, 192] width 210 height 29
drag, startPoint x: 400, startPoint y: 189, endPoint x: 349, endPoint y: 188, distance: 50.9
click at [349, 188] on div "مشروب منعش يحتفي بتقاليد البان وروحه الغنية والغنية. مصنوع من أوراق شاي أخضر نق…" at bounding box center [458, 193] width 226 height 36
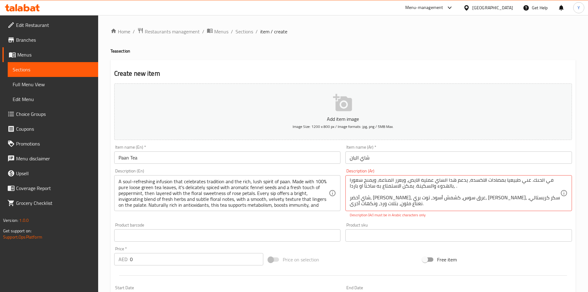
click at [376, 221] on div "Product sku Product sku" at bounding box center [458, 232] width 231 height 24
drag, startPoint x: 413, startPoint y: 187, endPoint x: 337, endPoint y: 193, distance: 77.1
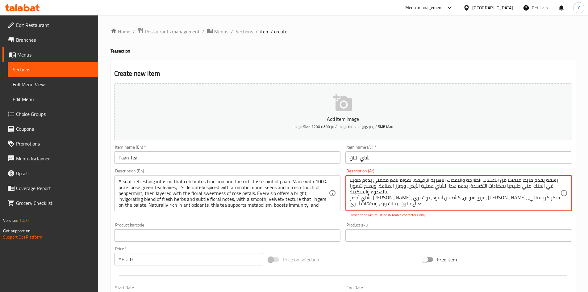
scroll to position [19, 0]
click at [400, 218] on p "Description (Ar) must be in Arabic characters only" at bounding box center [459, 215] width 218 height 6
click at [396, 222] on div "Product sku Product sku" at bounding box center [458, 232] width 231 height 24
click at [395, 192] on textarea "مشروب منعش يحتفي بتقاليد البان وروحه الغنية والغنية. مصنوع من أوراق شاي أخضر نق…" at bounding box center [455, 192] width 210 height 29
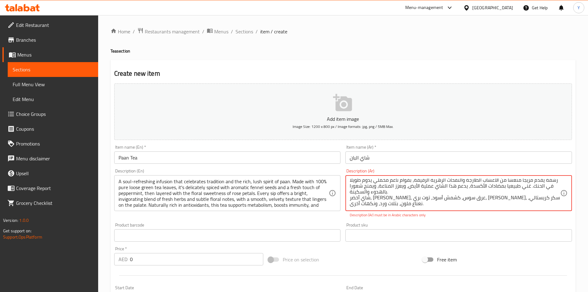
click at [386, 192] on textarea "مشروب منعش يحتفي بتقاليد البان وروحه الغنية والغنية. مصنوع من أوراق شاي أخضر نق…" at bounding box center [455, 192] width 210 height 29
click at [376, 193] on textarea "مشروب منعش يحتفي بتقاليد البان وروحه الغنية والغنية. مصنوع من أوراق شاي أخضر نق…" at bounding box center [455, 192] width 210 height 29
click at [356, 203] on textarea "مشروب منعش يحتفي بتقاليد البان وروحه الغنية والغنية. مصنوع من أوراق شاي أخضر نق…" at bounding box center [455, 192] width 210 height 29
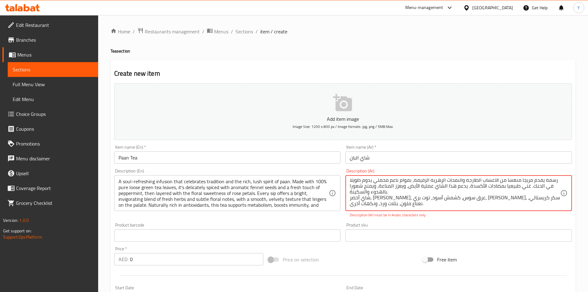
click at [356, 203] on textarea "مشروب منعش يحتفي بتقاليد البان وروحه الغنية والغنية. مصنوع من أوراق شاي أخضر نق…" at bounding box center [455, 192] width 210 height 29
click at [397, 218] on div "Description (Ar) مشروب منعش يحتفي بتقاليد البان وروحه الغنية والغنية. مصنوع من …" at bounding box center [458, 193] width 231 height 54
click at [381, 200] on textarea "مشروب منعش يحتفي بتقاليد البان وروحه الغنية والغنية. مصنوع من أوراق شاي أخضر نق…" at bounding box center [455, 192] width 210 height 29
click at [380, 200] on textarea "مشروب منعش يحتفي بتقاليد البان وروحه الغنية والغنية. مصنوع من أوراق شاي أخضر نق…" at bounding box center [455, 192] width 210 height 29
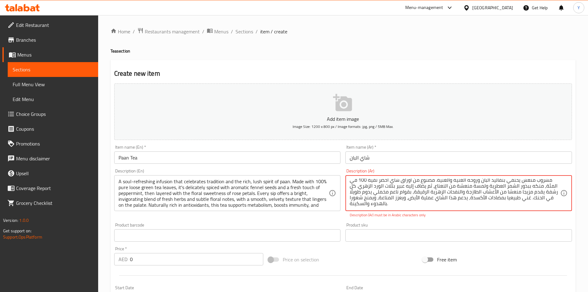
click at [380, 200] on textarea "مشروب منعش يحتفي بتقاليد البان وروحه الغنية والغنية. مصنوع من أوراق شاي أخضر نق…" at bounding box center [455, 192] width 210 height 29
click at [400, 204] on textarea "مشروب منعش يحتفي بتقاليد البان وروحه الغنية والغنية. مصنوع من أوراق شاي أخضر نق…" at bounding box center [455, 192] width 210 height 29
drag, startPoint x: 396, startPoint y: 202, endPoint x: 406, endPoint y: 192, distance: 14.4
click at [406, 192] on textarea "مشروب منعش يحتفي بتقاليد البان وروحه الغنية والغنية. مصنوع من أوراق شاي أخضر نق…" at bounding box center [455, 192] width 210 height 29
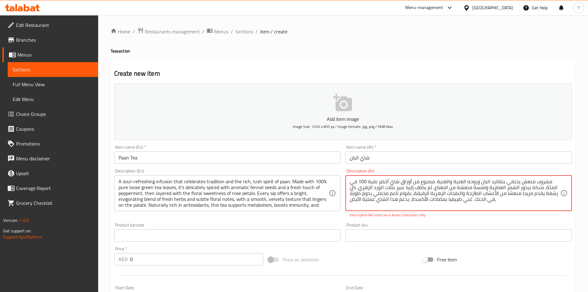
click at [425, 218] on p "Description (Ar) must be in Arabic characters only" at bounding box center [459, 215] width 218 height 6
click at [478, 201] on textarea "مشروب منعش يحتفي بتقاليد البان وروحه الغنية والغنية. مصنوع من أوراق شاي أخضر نق…" at bounding box center [455, 192] width 210 height 29
click at [464, 207] on textarea "مشروب منعش يحتفي بتقاليد البان وروحه الغنية والغنية. مصنوع من أوراق شاي أخضر نق…" at bounding box center [455, 192] width 210 height 29
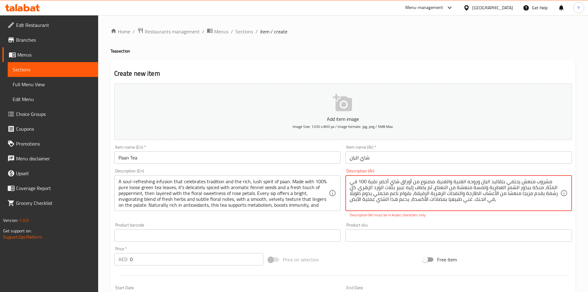
click at [464, 207] on textarea "مشروب منعش يحتفي بتقاليد البان وروحه الغنية والغنية. مصنوع من أوراق شاي أخضر نق…" at bounding box center [455, 192] width 210 height 29
drag, startPoint x: 500, startPoint y: 205, endPoint x: 429, endPoint y: 198, distance: 70.9
click at [429, 198] on textarea "مشروب منعش يحتفي بتقاليد البان وروحه الغنية والغنية. مصنوع من أوراق شاي أخضر نق…" at bounding box center [455, 192] width 210 height 29
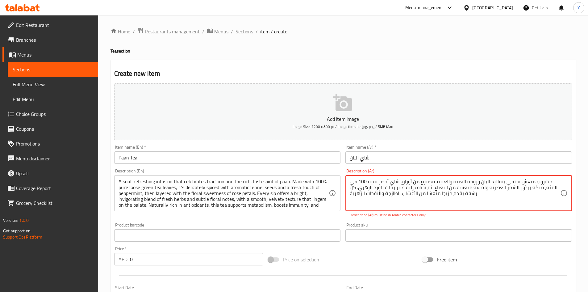
scroll to position [0, 0]
click at [436, 216] on p "Description (Ar) must be in Arabic characters only" at bounding box center [459, 215] width 218 height 6
click at [435, 200] on textarea "مشروب منعش يحتفي بتقاليد البان وروحه الغنية والغنية. مصنوع من أوراق شاي أخضر نق…" at bounding box center [455, 192] width 210 height 29
click at [430, 199] on textarea "مشروب منعش يحتفي بتقاليد البان وروحه الغنية والغنية. مصنوع من أوراق شاي أخضر نق…" at bounding box center [455, 192] width 210 height 29
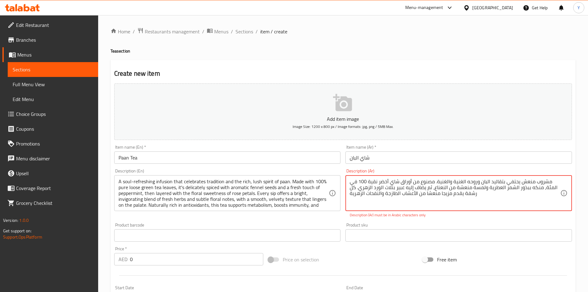
drag, startPoint x: 480, startPoint y: 202, endPoint x: 429, endPoint y: 194, distance: 51.5
click at [429, 194] on textarea "مشروب منعش يحتفي بتقاليد البان وروحه الغنية والغنية. مصنوع من أوراق شاي أخضر نق…" at bounding box center [455, 192] width 210 height 29
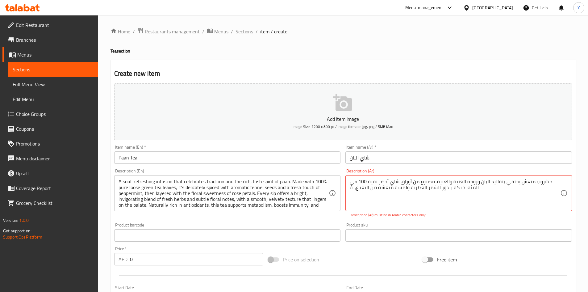
click at [436, 221] on div "Product sku Product sku" at bounding box center [458, 232] width 231 height 24
click at [427, 195] on textarea "مشروب منعش يحتفي بتقاليد البان وروحه الغنية والغنية. مصنوع من أوراق شاي أخضر نق…" at bounding box center [455, 192] width 210 height 29
click at [427, 196] on textarea "مشروب منعش يحتفي بتقاليد البان وروحه الغنية والغنية. مصنوع من أوراق شاي أخضر نق…" at bounding box center [455, 192] width 210 height 29
drag, startPoint x: 479, startPoint y: 197, endPoint x: 347, endPoint y: 198, distance: 131.8
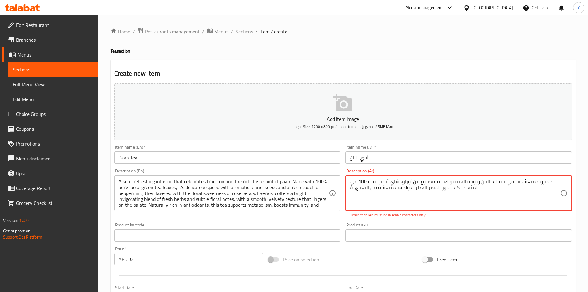
click at [347, 198] on div "مشروب منعش يحتفي بتقاليد البان وروحه الغنية والغنية. مصنوع من أوراق شاي أخضر نق…" at bounding box center [458, 193] width 226 height 36
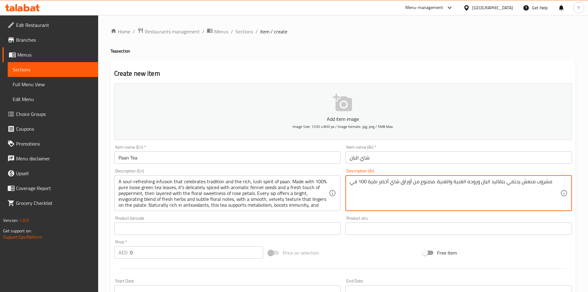
click at [401, 194] on textarea "مشروب منعش يحتفي بتقاليد البان وروحه الغنية والغنية. مصنوع من أوراق شاي أخضر نق…" at bounding box center [455, 192] width 210 height 29
click at [401, 197] on textarea "مشروب منعش يحتفي بتقاليد البان وروحه الغنية والغنية. مصنوع من أوراق شاي أخضر نق…" at bounding box center [455, 192] width 210 height 29
click at [401, 193] on textarea "مشروب منعش يحتفي بتقاليد البان وروحه الغنية والغنية. مصنوع من أوراق شاي أخضر نق…" at bounding box center [455, 192] width 210 height 29
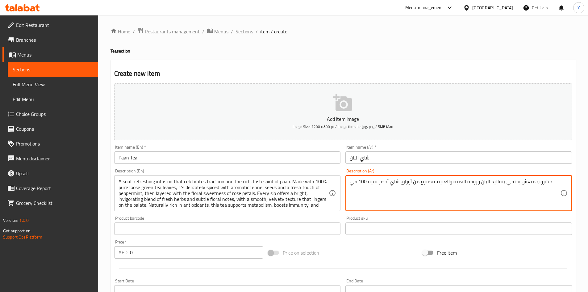
click at [401, 193] on textarea "مشروب منعش يحتفي بتقاليد البان وروحه الغنية والغنية. مصنوع من أوراق شاي أخضر نق…" at bounding box center [455, 192] width 210 height 29
type textarea "مشروب منعش يحتفي بتقاليد البان وروحه الغنية والغنية. مصنوع من أوراق شاي أخضر نق…"
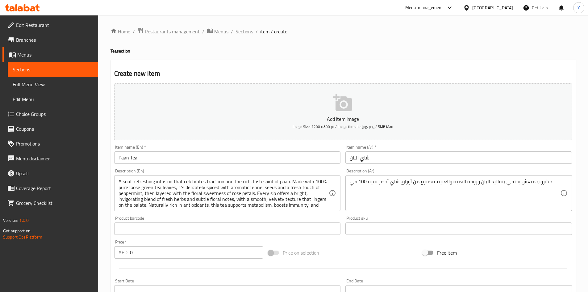
click at [533, 185] on textarea "مشروب منعش يحتفي بتقاليد البان وروحه الغنية والغنية. مصنوع من أوراق شاي أخضر نق…" at bounding box center [455, 192] width 210 height 29
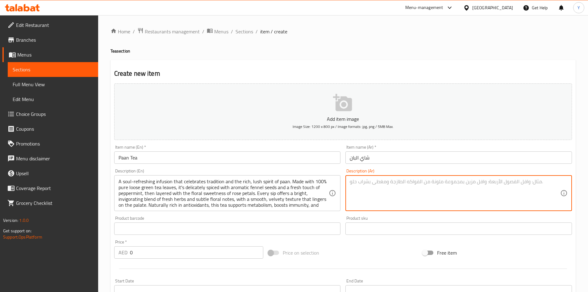
paste textarea "مشروب منعش يحتفي بتقاليد البان وروحه الغنية والغنية. مصنوع من أوراق شاي أخضر نق…"
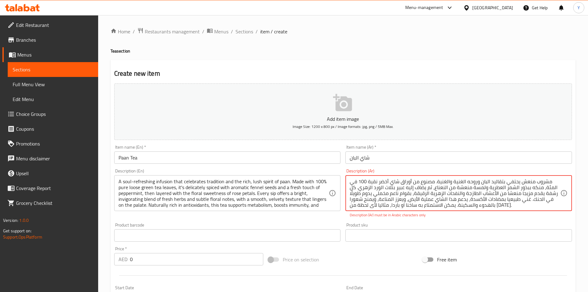
drag, startPoint x: 542, startPoint y: 189, endPoint x: 551, endPoint y: 186, distance: 9.8
click at [556, 184] on textarea "مشروب منعش يحتفي بتقاليد البان وروحه الغنية والغنية. مصنوع من أوراق شاي أخضر نق…" at bounding box center [455, 192] width 210 height 29
click at [535, 190] on textarea "مشروب منعش يحتفي بتقاليد البان وروحه الغنية والغنية. مصنوع من أوراق شاي أخضر نق…" at bounding box center [455, 192] width 210 height 29
click at [517, 190] on textarea "مشروب منعش يحتفي بتقاليد البان وروحه الغنية والغنية. مصنوع من أوراق شاي أخضر نق…" at bounding box center [455, 192] width 210 height 29
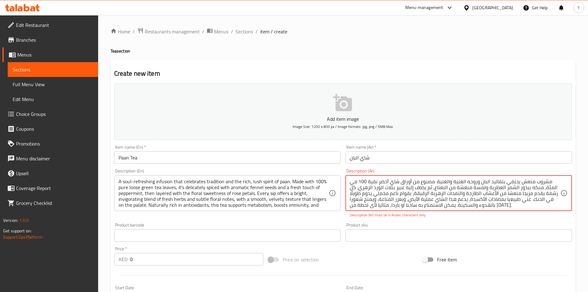
drag, startPoint x: 487, startPoint y: 190, endPoint x: 541, endPoint y: 188, distance: 53.7
click at [541, 188] on textarea "مشروب منعش يحتفي بتقاليد البان وروحه الغنية والغنية. مصنوع من أوراق شاي أخضر نق…" at bounding box center [455, 192] width 210 height 29
click at [512, 220] on div "Description (Ar) مشروب منعش يحتفي بتقاليد البان وروحه الغنية والغنية. مصنوع من …" at bounding box center [458, 193] width 231 height 54
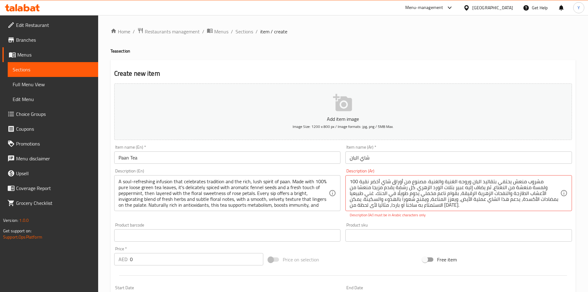
click at [513, 223] on div "Product sku Product sku" at bounding box center [458, 231] width 226 height 19
click at [543, 183] on textarea "مشروب منعش يحتفي بتقاليد البان وروحه الغنية والغنية. مصنوع من أوراق شاي أخضر نق…" at bounding box center [455, 192] width 210 height 29
click at [485, 221] on div "Product sku Product sku" at bounding box center [458, 232] width 231 height 24
click at [374, 181] on textarea "مشروب منعش يحتفي بتقاليد البان وروحه الغنية والغنية. مصنوع من أوراق شاي أخضر نق…" at bounding box center [455, 192] width 210 height 29
click at [455, 219] on div "Description (Ar) مشروب منعش يحتفي بتقاليد البان وروحه الغنية والغنية. مصنوع من …" at bounding box center [458, 193] width 231 height 54
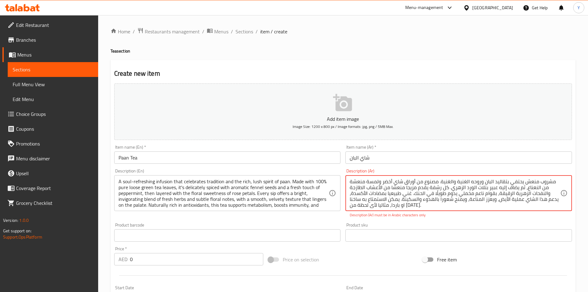
drag, startPoint x: 401, startPoint y: 181, endPoint x: 382, endPoint y: 184, distance: 19.6
click at [439, 218] on div "Description (Ar) مشروب منعش يحتفي بتقاليد البان وروحه الغنية والغنية. مصنوع من …" at bounding box center [458, 193] width 231 height 54
drag, startPoint x: 404, startPoint y: 181, endPoint x: 377, endPoint y: 181, distance: 26.8
drag, startPoint x: 402, startPoint y: 183, endPoint x: 377, endPoint y: 182, distance: 25.3
click at [377, 182] on textarea "مشروب منعش يحتفي بتقاليد البان وروحه الغنية والغنية. مصنوع من أوراق ة من النعنا…" at bounding box center [455, 192] width 210 height 29
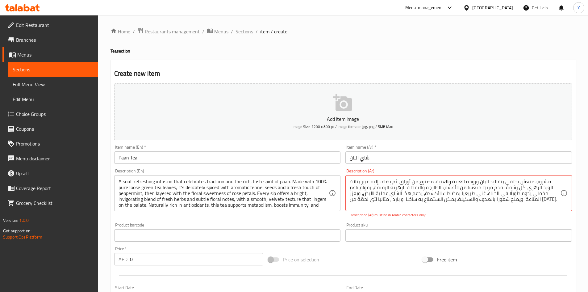
click at [447, 219] on div "Description (Ar) مشروب منعش يحتفي بتقاليد البان وروحه الغنية والغنية. مصنوع من …" at bounding box center [458, 193] width 231 height 54
drag, startPoint x: 433, startPoint y: 181, endPoint x: 396, endPoint y: 181, distance: 36.7
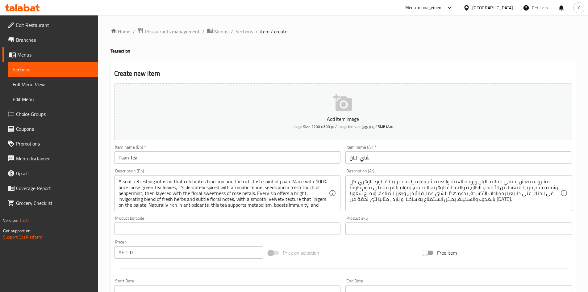
click at [516, 190] on textarea "مشروب منعش يحتفي بتقاليد البان وروحه الغنية والغنية. ثم يضاف إليه عبير بتلات ال…" at bounding box center [455, 192] width 210 height 29
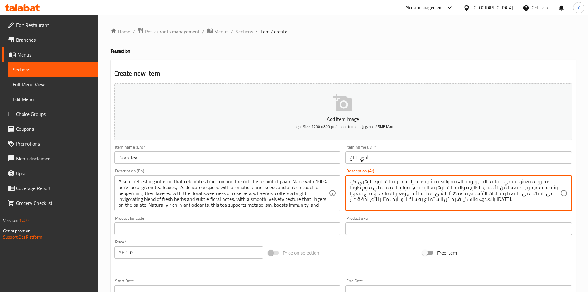
click at [432, 181] on textarea "مشروب منعش يحتفي بتقاليد البان وروحه الغنية والغنية. ثم يضاف إليه عبير بتلات ال…" at bounding box center [455, 192] width 210 height 29
click at [375, 181] on textarea "مشروب منعش يحتفي بتقاليد البان وروحه الغنية والغنية. مصنوع من أوراق شاي اخضر ثم…" at bounding box center [455, 192] width 210 height 29
click at [544, 187] on textarea "مشروب منعش يحتفي بتقاليد البان وروحه الغنية والغنية. مصنوع من أوراق شاي اخضر نق…" at bounding box center [455, 192] width 210 height 29
type textarea "مشروب منعش يحتفي بتقاليد البان وروحه الغنية والغنية. مصنوع من أوراق شاي اخضر نق…"
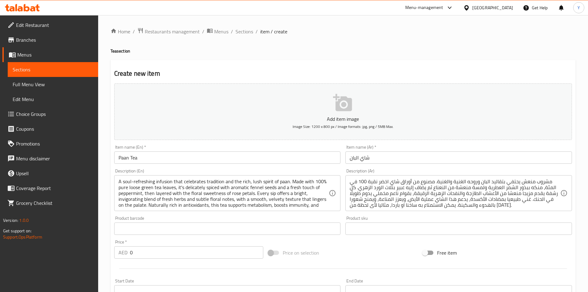
click at [348, 248] on div "Price on selection" at bounding box center [343, 252] width 154 height 17
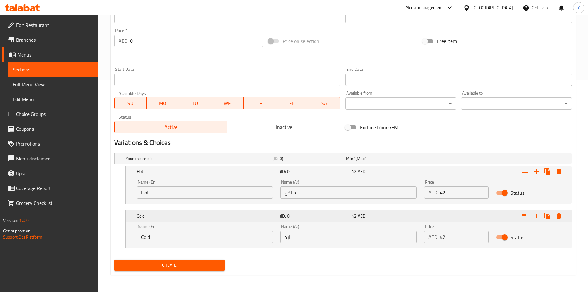
scroll to position [88, 0]
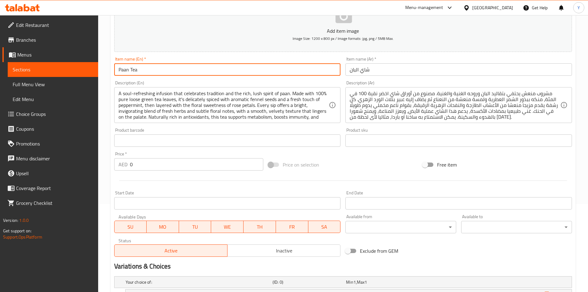
click at [165, 72] on input "Paan Tea" at bounding box center [227, 69] width 226 height 12
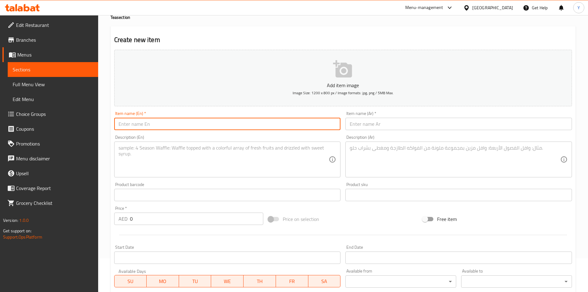
scroll to position [0, 0]
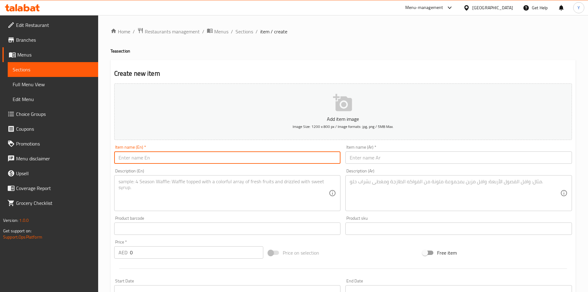
click at [244, 36] on div "Home / Restaurants management / Menus / Sections / item / create Tea section Cr…" at bounding box center [342, 258] width 465 height 463
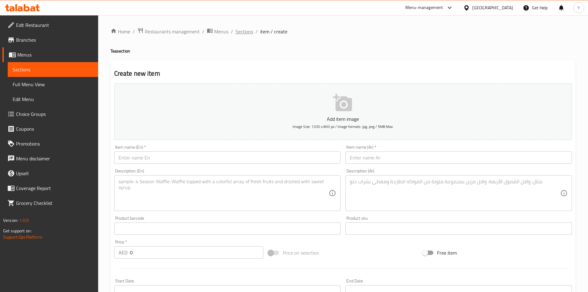
click at [244, 36] on div "Home / Restaurants management / Menus / Sections / item / create Tea section Cr…" at bounding box center [342, 258] width 465 height 463
click at [244, 33] on span "Sections" at bounding box center [244, 31] width 18 height 7
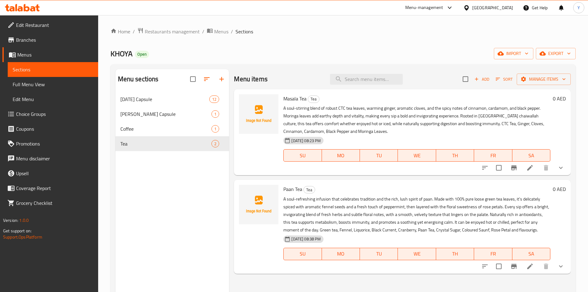
click at [225, 72] on div at bounding box center [209, 79] width 39 height 15
click at [223, 77] on icon "button" at bounding box center [221, 78] width 7 height 7
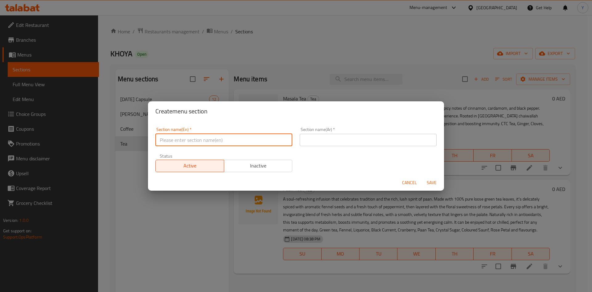
paste input "[PERSON_NAME] Savoury Collections"
type input "[PERSON_NAME] Savoury Collections"
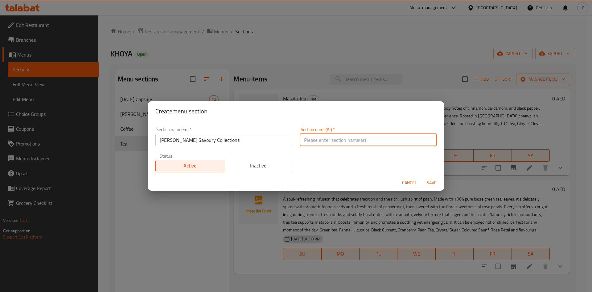
paste input "مجموعة خويا اللذيذة"
drag, startPoint x: 314, startPoint y: 140, endPoint x: 264, endPoint y: 139, distance: 49.1
click at [264, 139] on div "Section name(En)   * [PERSON_NAME] Savoury Collections Section name(En) * Secti…" at bounding box center [296, 149] width 289 height 52
type input "مجموعة خويا المالحة"
click at [422, 177] on button "Save" at bounding box center [432, 182] width 20 height 11
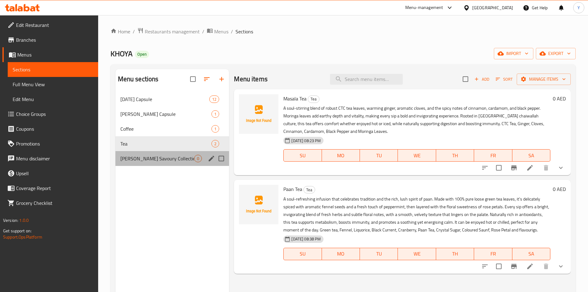
click at [132, 164] on div "[PERSON_NAME] Savoury Collections 0" at bounding box center [172, 158] width 114 height 15
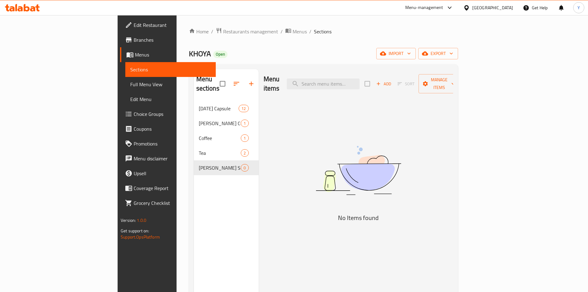
click at [392, 80] on span "Add" at bounding box center [383, 83] width 17 height 7
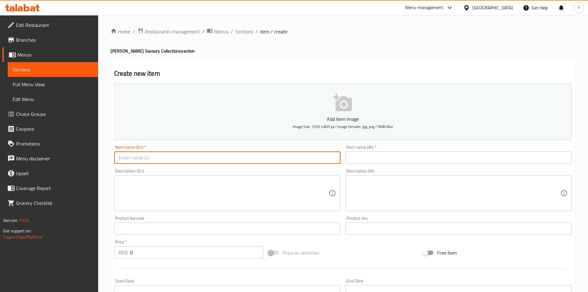
paste input "Lentils, Love & Pastry"
drag, startPoint x: 149, startPoint y: 159, endPoint x: 146, endPoint y: 159, distance: 3.1
click at [146, 159] on input "Lentils, Love & Pastry" at bounding box center [227, 157] width 226 height 12
click at [204, 159] on input "Lentils, Love And Pastry" at bounding box center [227, 157] width 226 height 12
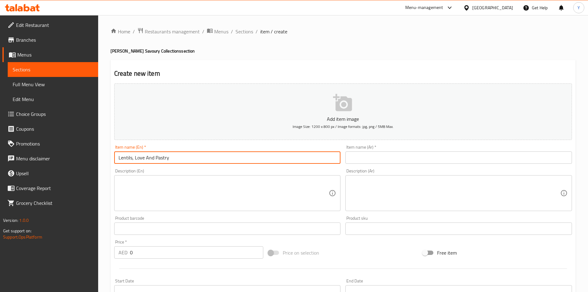
click at [204, 159] on input "Lentils, Love And Pastry" at bounding box center [227, 157] width 226 height 12
type input "Lentils, Love And Pastry"
click at [357, 156] on input "text" at bounding box center [458, 157] width 226 height 12
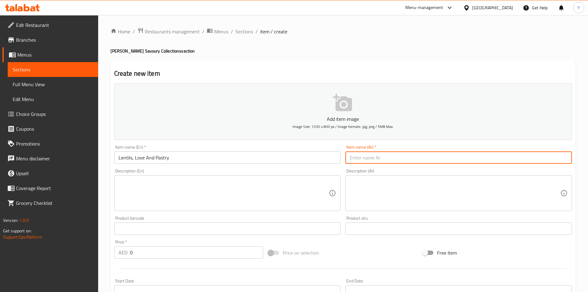
paste input "العدس والحب والمعجنات"
type input "العدس والحب والمعجنات"
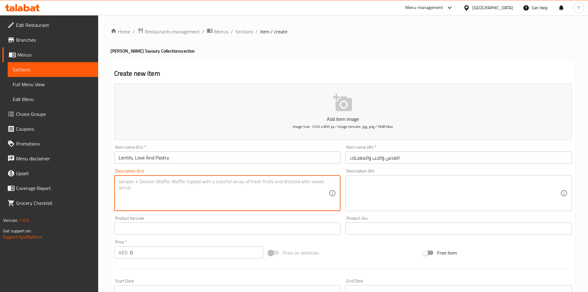
click at [304, 185] on textarea at bounding box center [223, 192] width 210 height 29
paste textarea ""Kachori Pastry with a wicked sense of flavour. Crisp on the outside, packed wi…"
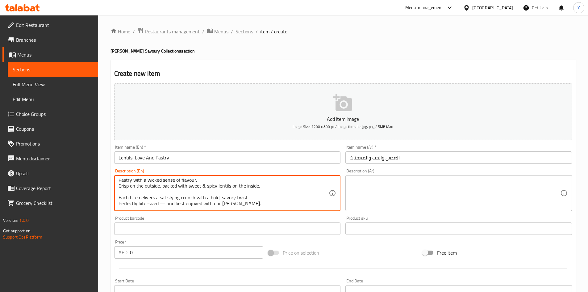
scroll to position [23, 0]
click at [165, 194] on textarea ""Kachori Pastry with a wicked sense of flavour. Crisp on the outside, packed wi…" at bounding box center [223, 192] width 210 height 29
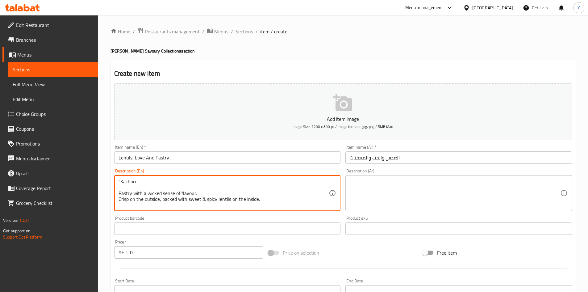
click at [120, 181] on textarea ""Kachori Pastry with a wicked sense of flavour. Crisp on the outside, packed wi…" at bounding box center [223, 192] width 210 height 29
type textarea "Kachori Pastry with a wicked sense of flavour. Crisp on the outside, packed wit…"
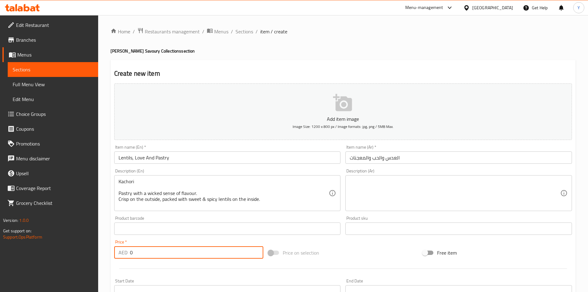
click at [81, 250] on div "Edit Restaurant Branches Menus Sections Full Menu View Edit Menu Choice Groups …" at bounding box center [294, 225] width 588 height 421
paste input "42"
type input "42"
click at [121, 266] on div at bounding box center [343, 268] width 463 height 15
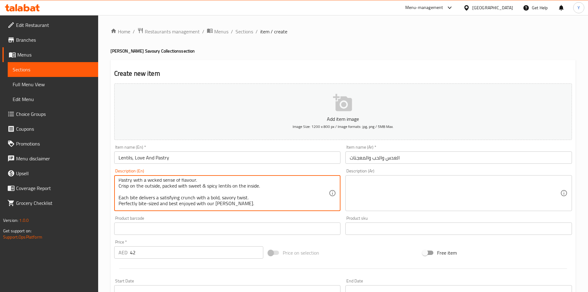
paste textarea "Maida, Salt, Peanut oil, Besan, Water, Rock Salt, Garam Masala, Moong Dal, Heen…"
paste textarea "Gluten, contains peanut oil | This product is manufactured in a facility that p…"
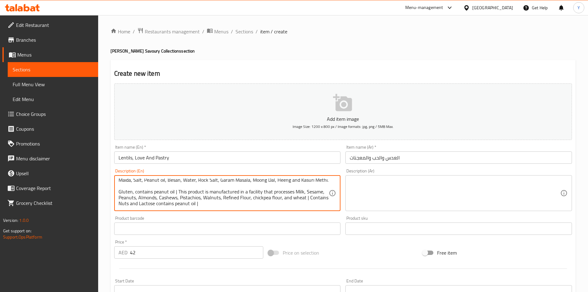
type textarea "Kachori Pastry with a wicked sense of flavour. Crisp on the outside, packed wit…"
click at [372, 192] on textarea at bounding box center [455, 192] width 210 height 29
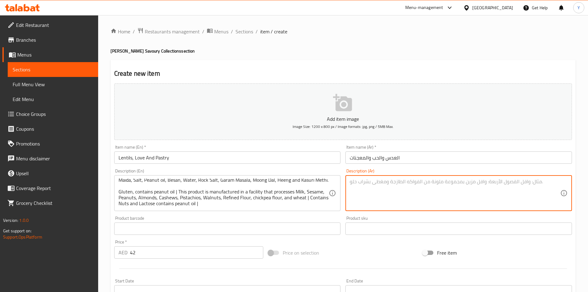
paste textarea "[DEMOGRAPHIC_DATA] معجنات بنكهة لا تُقاوم. مقرمشة من الخارج، مليئة بالعدس الحلو…"
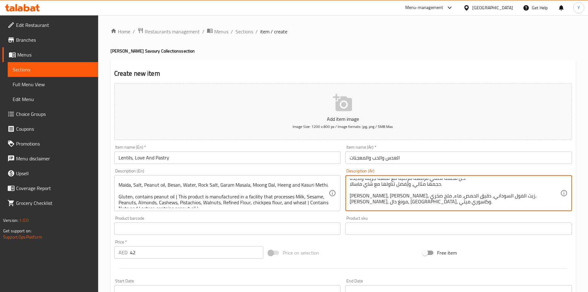
scroll to position [37, 0]
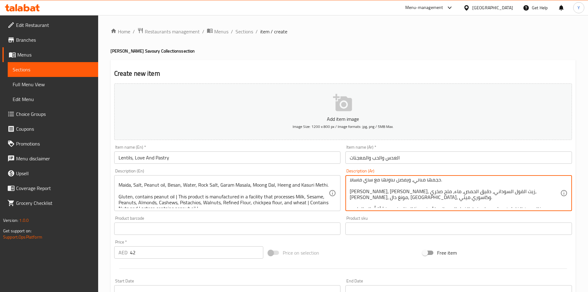
drag, startPoint x: 470, startPoint y: 191, endPoint x: 445, endPoint y: 195, distance: 25.1
click at [445, 195] on textarea "[DEMOGRAPHIC_DATA] معجنات بنكهة لا تُقاوم. مقرمشة من الخارج، مليئة بالعدس الحلو…" at bounding box center [455, 192] width 210 height 29
paste textarea "يسان"
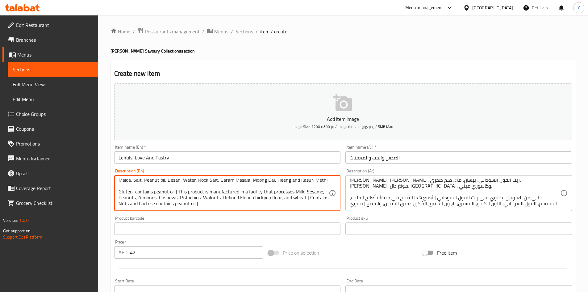
scroll to position [62, 0]
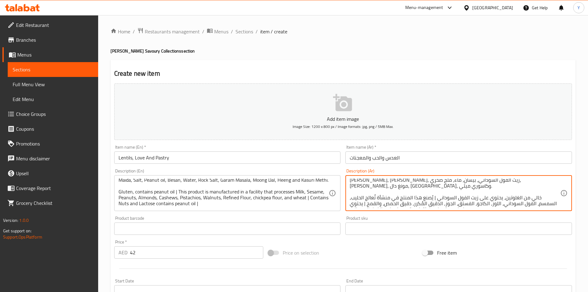
drag, startPoint x: 517, startPoint y: 192, endPoint x: 538, endPoint y: 193, distance: 21.3
type textarea "[DEMOGRAPHIC_DATA] معجنات بنكهة لا تُقاوم. مقرمشة من الخارج، مليئة بالعدس الحلو…"
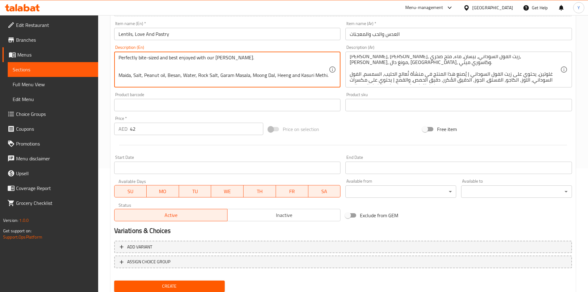
scroll to position [0, 0]
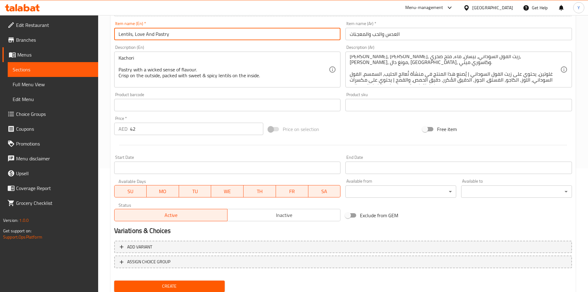
click at [190, 36] on input "Lentils, Love And Pastry" at bounding box center [227, 34] width 226 height 12
click at [114, 280] on button "Create" at bounding box center [169, 285] width 111 height 11
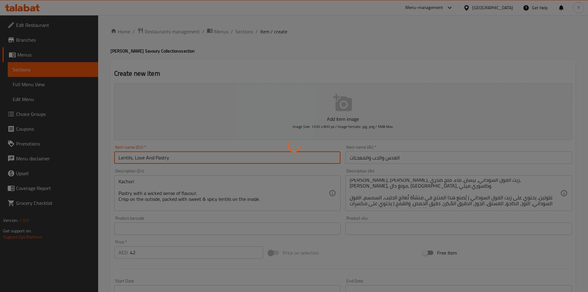
type input "0"
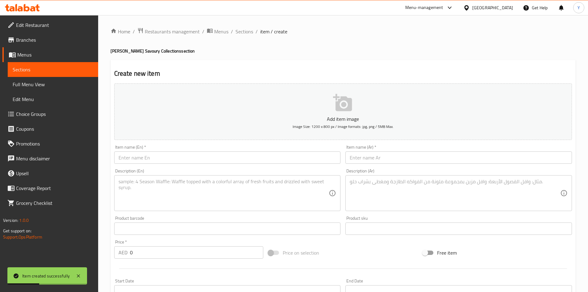
drag, startPoint x: 152, startPoint y: 164, endPoint x: 151, endPoint y: 159, distance: 5.9
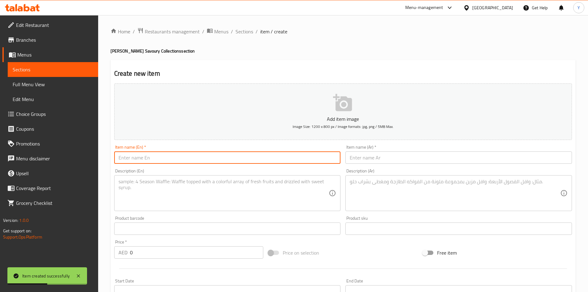
paste input "Blimey Bite"
type input "Blimey Bite"
click at [374, 159] on input "text" at bounding box center [458, 157] width 226 height 12
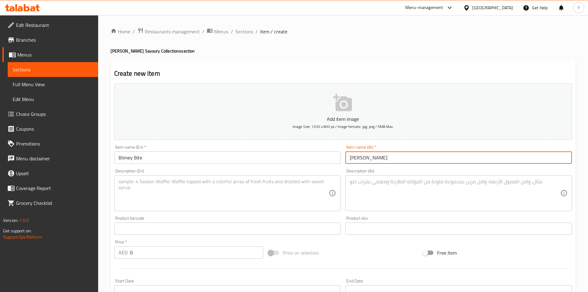
type input "[PERSON_NAME]"
click at [139, 189] on textarea at bounding box center [223, 192] width 210 height 29
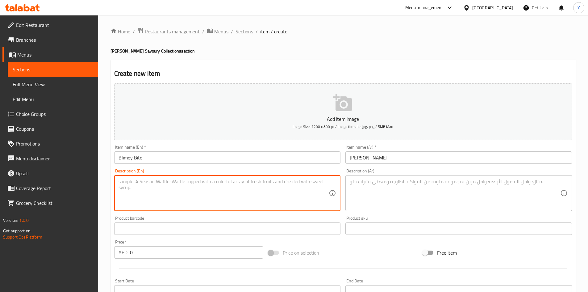
paste textarea ""[PERSON_NAME] A flaky, crunchy delicacy with a cheeky touch of fenugreek - thi…"
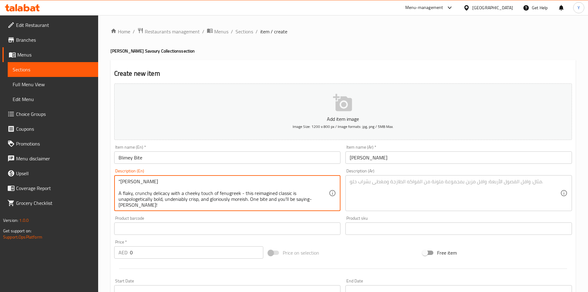
drag, startPoint x: 120, startPoint y: 181, endPoint x: 126, endPoint y: 187, distance: 8.1
click at [120, 181] on textarea ""[PERSON_NAME] A flaky, crunchy delicacy with a cheeky touch of fenugreek - thi…" at bounding box center [223, 192] width 210 height 29
type textarea "[PERSON_NAME] A flaky, crunchy delicacy with a cheeky touch of fenugreek - this…"
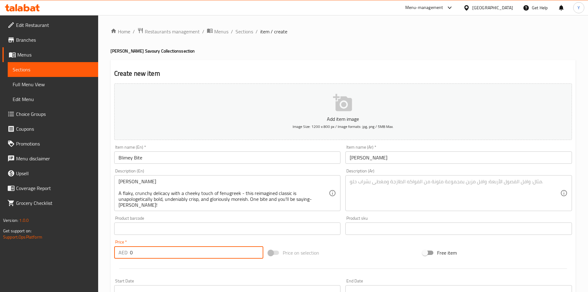
drag, startPoint x: 156, startPoint y: 251, endPoint x: 48, endPoint y: 247, distance: 108.1
click at [48, 247] on div "Edit Restaurant Branches Menus Sections Full Menu View Edit Menu Choice Groups …" at bounding box center [294, 225] width 588 height 421
paste input "42"
type input "42"
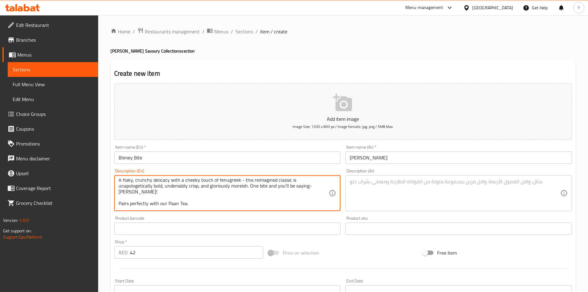
scroll to position [23, 0]
paste textarea ""Refined Flour, Clarified Butter, Peanut Oil, Dried Fenugreek Leaves, Carom See…"
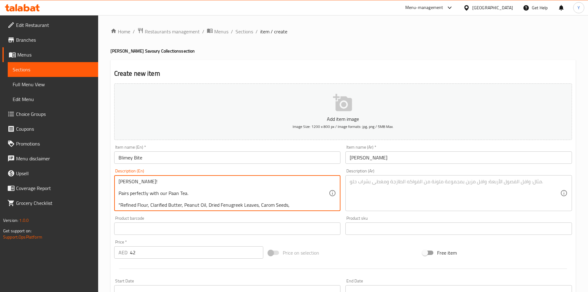
scroll to position [31, 0]
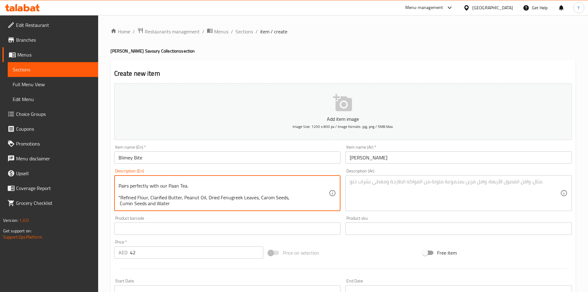
click at [120, 197] on textarea "[PERSON_NAME] A flaky, crunchy delicacy with a cheeky touch of fenugreek - this…" at bounding box center [223, 192] width 210 height 29
click at [180, 207] on textarea "[PERSON_NAME] A flaky, crunchy delicacy with a cheeky touch of fenugreek - this…" at bounding box center [223, 192] width 210 height 29
paste textarea "Gluten, contains peanut oil | This product is manufactured in a facility that p…"
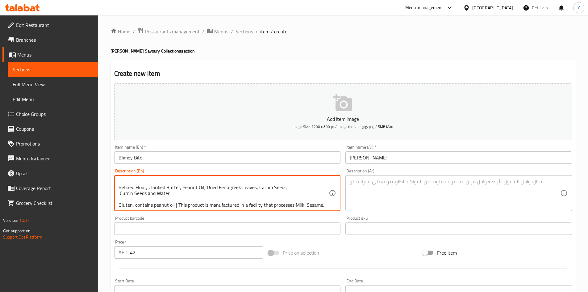
scroll to position [54, 0]
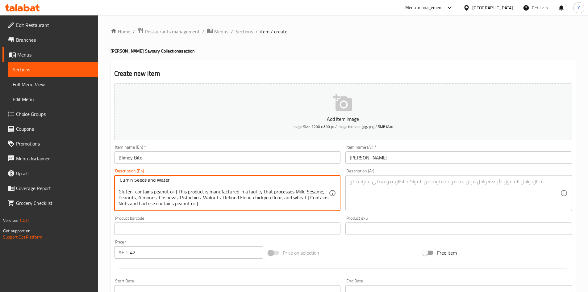
type textarea "[PERSON_NAME] A flaky, crunchy delicacy with a cheeky touch of fenugreek - this…"
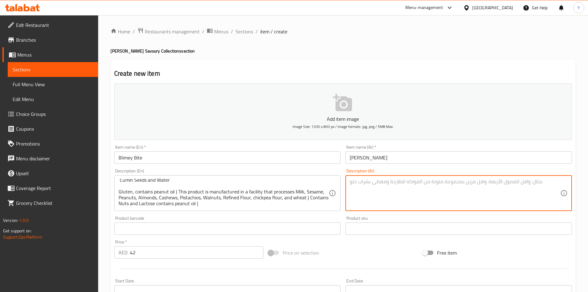
paste textarea "[PERSON_NAME] حلوى مقرمشة وهشة مع لمسة من الحلبة - هذه الوصفة الكلاسيكية المُعا…"
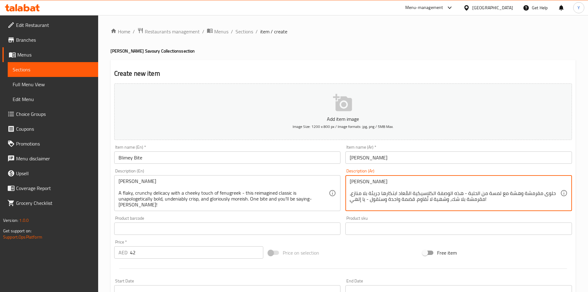
scroll to position [0, 0]
type textarea "[PERSON_NAME] حلوى مقرمشة وهشة مع لمسة من الحلبة - هذه الوصفة الكلاسيكية المُعا…"
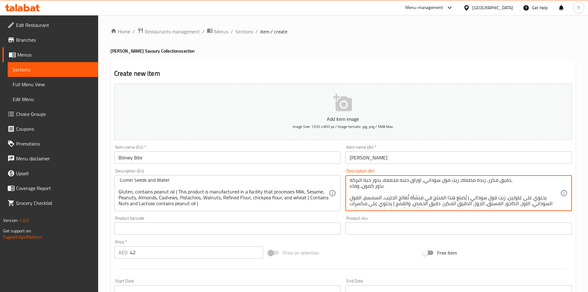
scroll to position [48, 0]
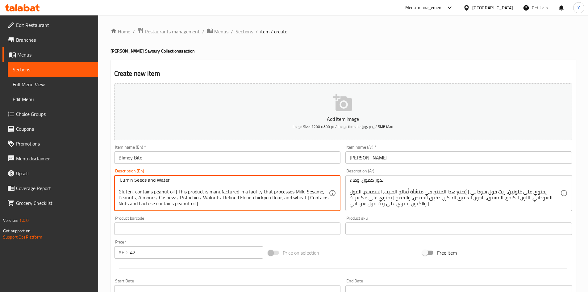
click at [197, 197] on textarea "[PERSON_NAME] A flaky, crunchy delicacy with a cheeky touch of fenugreek - this…" at bounding box center [223, 192] width 210 height 29
click at [160, 160] on input "Blimey Bite" at bounding box center [227, 157] width 226 height 12
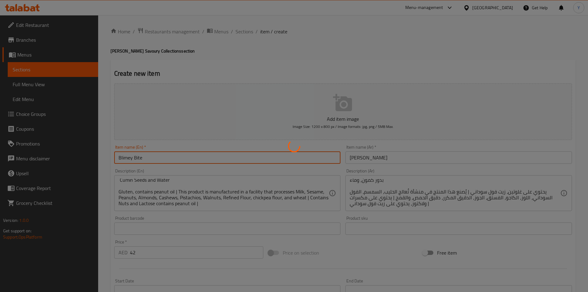
type input "0"
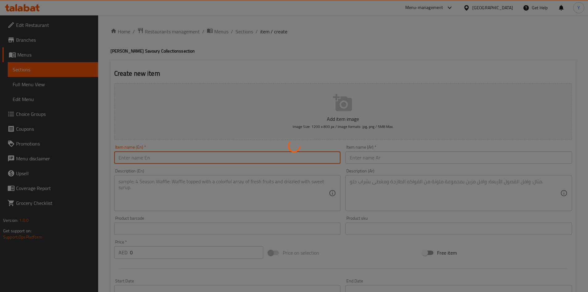
scroll to position [0, 0]
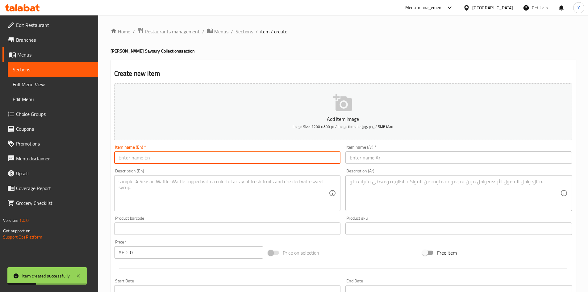
paste input "Samosa"
type input "Samosa"
drag, startPoint x: 354, startPoint y: 159, endPoint x: 351, endPoint y: 164, distance: 5.9
click at [354, 160] on input "text" at bounding box center [458, 157] width 226 height 12
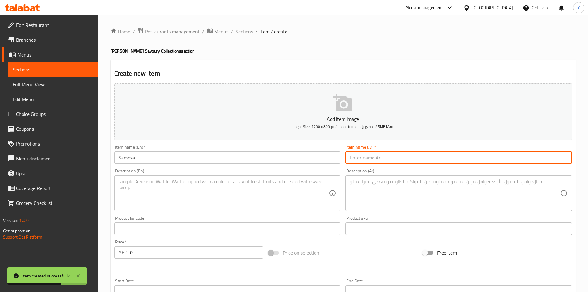
paste input "سمبوسة"
type input "سمبوسة"
click at [264, 189] on textarea at bounding box center [223, 192] width 210 height 29
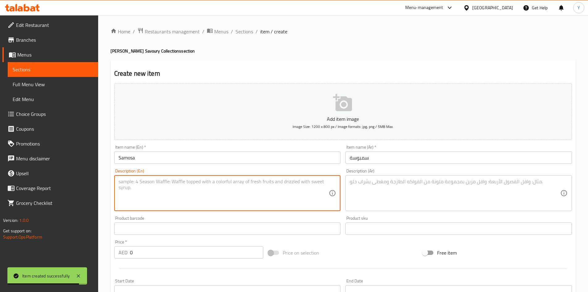
paste textarea ""[PERSON_NAME] Crispy bundle of joy. Bursting with tangy, sweet & spicy lentils…"
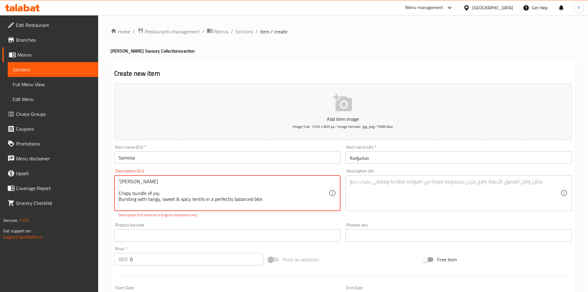
drag, startPoint x: 120, startPoint y: 183, endPoint x: 124, endPoint y: 188, distance: 6.7
click at [120, 183] on textarea ""[PERSON_NAME] Crispy bundle of joy. Bursting with tangy, sweet & spicy lentils…" at bounding box center [223, 192] width 210 height 29
click at [176, 201] on textarea "[PERSON_NAME] Crispy bundle of joy. Bursting with tangy, sweet & spicy lentils …" at bounding box center [223, 192] width 210 height 29
click at [219, 218] on p "Description (En) must be in English characters only" at bounding box center [227, 215] width 218 height 6
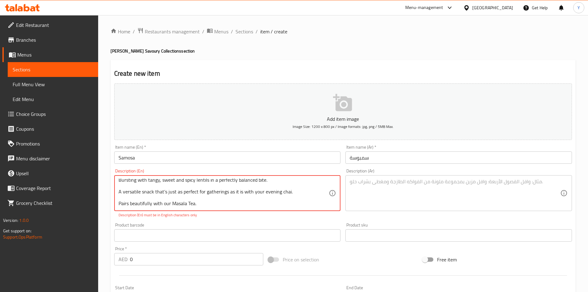
click at [164, 187] on textarea "[PERSON_NAME] Crispy bundle of joy. Bursting with tangy, sweet and spicy lentil…" at bounding box center [223, 192] width 210 height 29
type textarea "[PERSON_NAME] Crispy bundle of joy. Bursting with tangy, sweet and spicy lentil…"
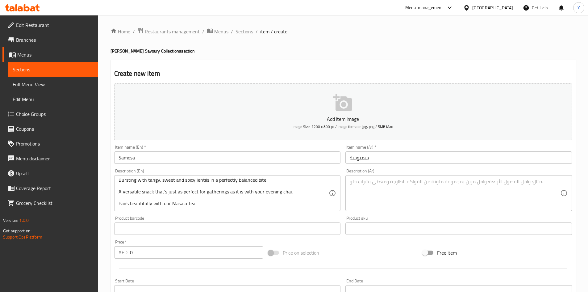
click at [155, 221] on div "Product barcode Product barcode" at bounding box center [227, 225] width 226 height 19
drag, startPoint x: 158, startPoint y: 247, endPoint x: 121, endPoint y: 251, distance: 37.3
click at [121, 251] on div "AED 0 Price *" at bounding box center [188, 252] width 149 height 12
paste input "42"
type input "42"
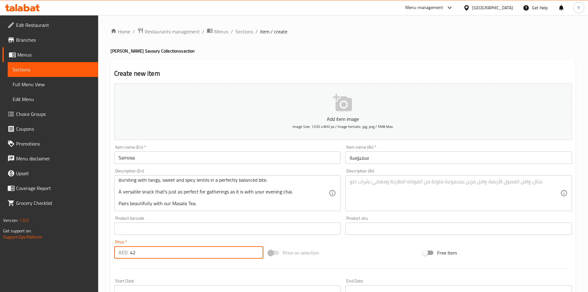
scroll to position [29, 0]
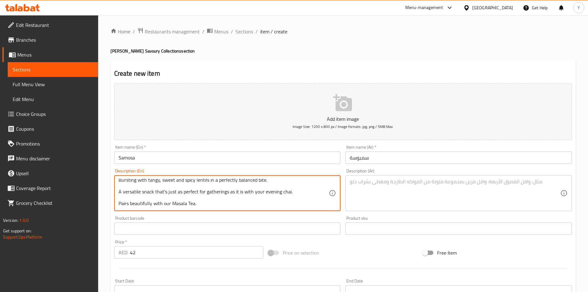
paste textarea "Maida, Salt, Ghee, Agra Sev, Rock salt, Peanut Oil, Water, Garam Masala, Amchur…"
paste textarea "Gluten, contains peanut oil | This product is manufactured in a facility that p…"
type textarea "[PERSON_NAME] Crispy bundle of joy. Bursting with tangy, sweet and spicy lentil…"
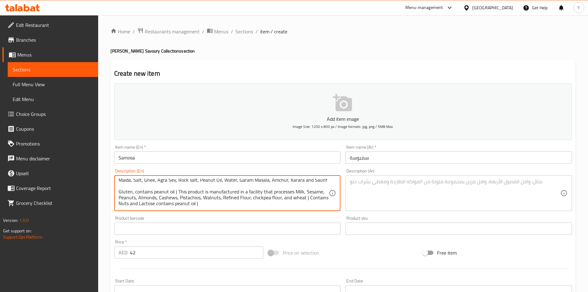
click at [415, 201] on textarea at bounding box center [455, 192] width 210 height 29
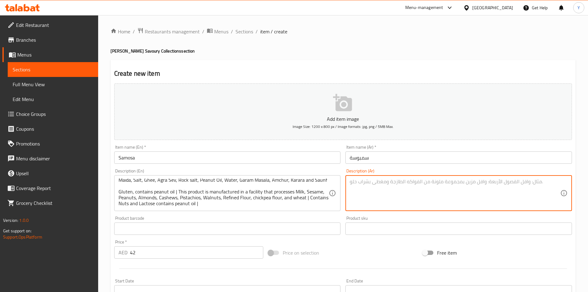
paste textarea "سمبوسة العدس وجبة خفيفة مقرمشة ولذيذة. غنية بالعدس اللاذع والحلو والحار في لقمة…"
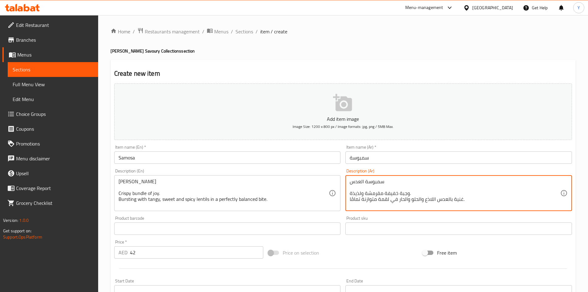
click at [389, 196] on textarea "سمبوسة العدس وجبة خفيفة مقرمشة ولذيذة. غنية بالعدس اللاذع والحلو والحار في لقمة…" at bounding box center [455, 192] width 210 height 29
click at [389, 197] on textarea "سمبوسة العدس وجبة خفيفة مقرمشة ولذيذة. غنية بالعدس اللاذع والحلو والحار في لقمة…" at bounding box center [455, 192] width 210 height 29
click at [387, 192] on textarea "سمبوسة العدس وجبة خفيفة مقرمشة ولذيذة. غنية بالعدس اللاذع والحلو والحار في لقمة…" at bounding box center [455, 192] width 210 height 29
click at [387, 194] on textarea "سمبوسة العدس وجبة خفيفة مقرمشة ولذيذة. غنية بالعدس اللاذع والحلو والحار في لقمة…" at bounding box center [455, 192] width 210 height 29
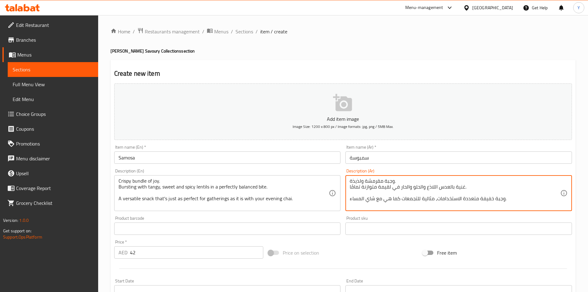
type textarea "سمبوسة العدس وجبة مقرمشة ولذيذة. غنية بالعدس اللاذع والحلو والحار في لقيمة متوا…"
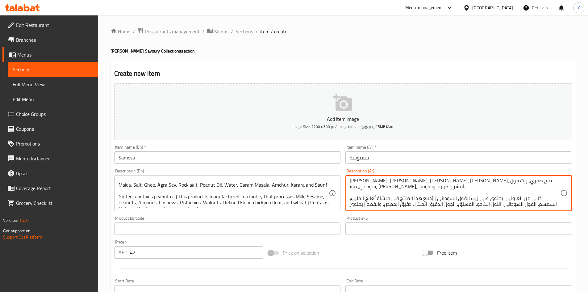
scroll to position [54, 0]
click at [237, 162] on input "Samosa" at bounding box center [227, 157] width 226 height 12
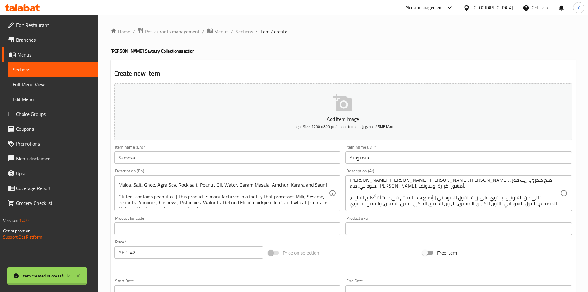
type input "0"
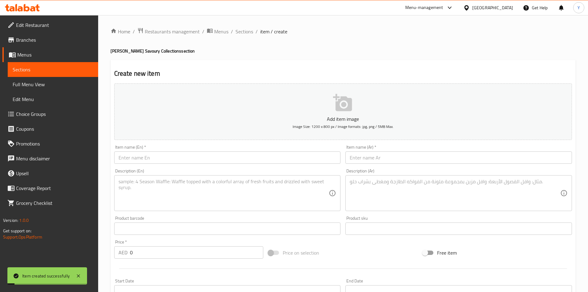
scroll to position [0, 0]
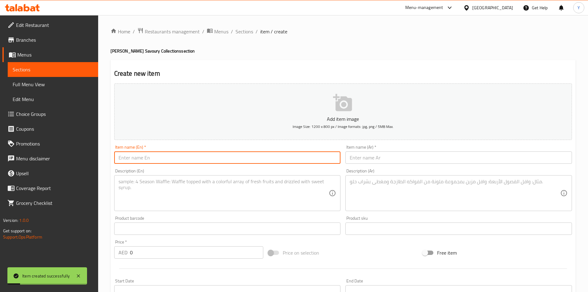
paste input "Salty Shorties"
type input "Salty Shorties"
click at [413, 157] on input "text" at bounding box center [458, 157] width 226 height 12
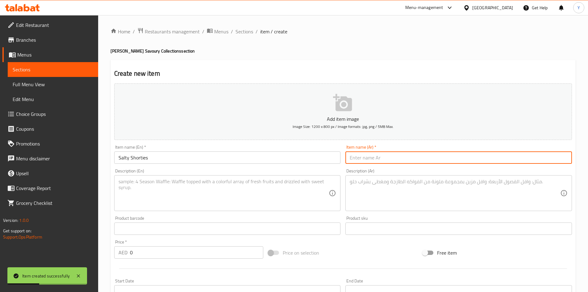
paste input "شورتيز مالحة"
type input "شورتيز مالحة"
click at [288, 185] on textarea at bounding box center [223, 192] width 210 height 29
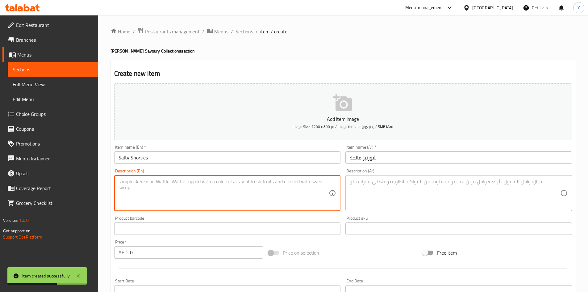
paste textarea ""Namak Para Thin, crisp, and full of attitude. Best enjoyed with our Kawa Tea.""
click at [120, 181] on textarea ""Namak Para Thin, crisp, and full of attitude. Best enjoyed with our Kawa Tea." at bounding box center [223, 192] width 210 height 29
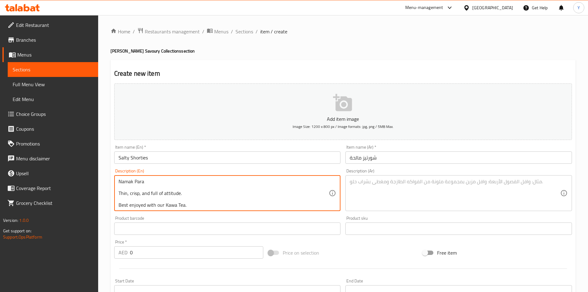
type textarea "Namak Para Thin, crisp, and full of attitude. Best enjoyed with our Kawa Tea."
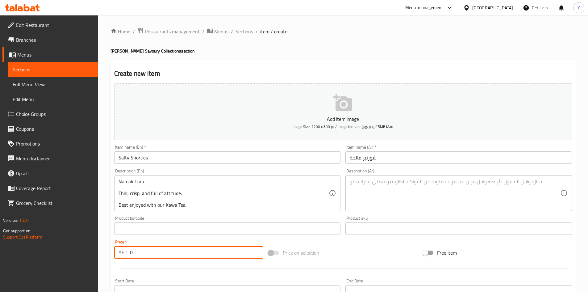
drag, startPoint x: 130, startPoint y: 253, endPoint x: 114, endPoint y: 251, distance: 16.5
click at [112, 252] on div "Price   * AED 0 Price *" at bounding box center [189, 249] width 154 height 24
paste input "42"
type input "42"
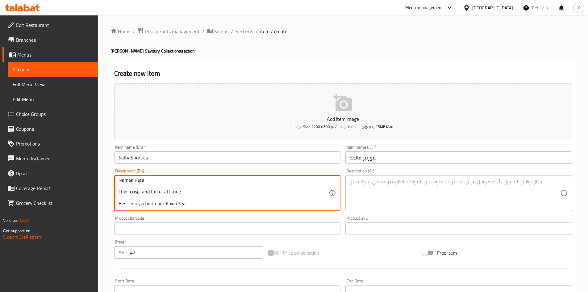
click at [233, 204] on textarea "Namak Para Thin, crisp, and full of attitude. Best enjoyed with our Kawa Tea." at bounding box center [223, 192] width 210 height 29
paste textarea "Refined Flour, Clarified Butter, Peanut Oil, Carom Seeds and Salt"
paste textarea "Gluten, contains peanut oil | This product is manufactured in a facility that p…"
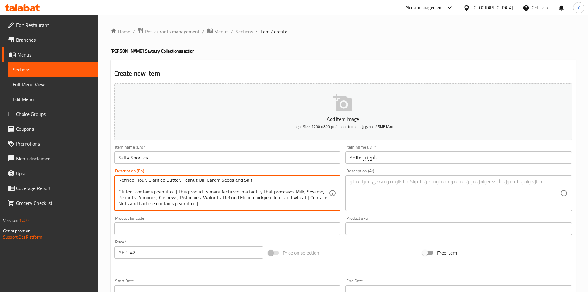
click at [234, 197] on textarea "Namak Para Thin, crisp, and full of attitude. Best enjoyed with our Kawa Tea. R…" at bounding box center [223, 192] width 210 height 29
type textarea "Namak Para Thin, crisp, and full of attitude. Best enjoyed with our Kawa Tea. R…"
click at [392, 201] on textarea at bounding box center [455, 192] width 210 height 29
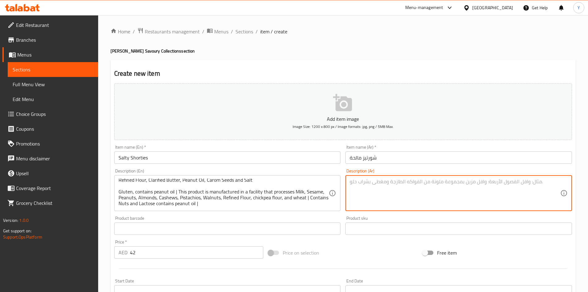
paste textarea "ناماك بارا رقيق، [PERSON_NAME]، وذو نكهة مميزة. يُفضل تناوله مع [PERSON_NAME]. …"
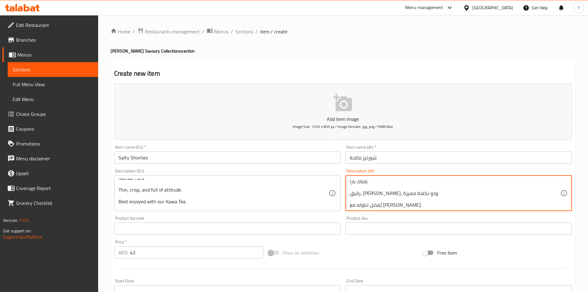
scroll to position [0, 0]
type textarea "ناماك بارا رقيق، [PERSON_NAME]، وذو نكهة مميزة. يُفضل تناوله مع [PERSON_NAME]. …"
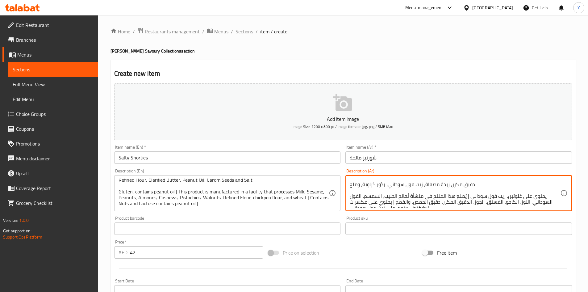
scroll to position [37, 0]
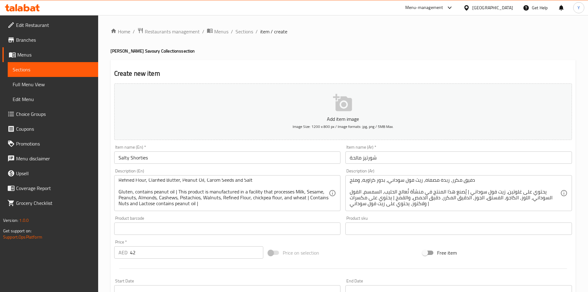
click at [247, 164] on div "Item name (En)   * Salty Shorties Item name (En) *" at bounding box center [227, 154] width 231 height 24
click at [245, 159] on input "Salty Shorties" at bounding box center [227, 157] width 226 height 12
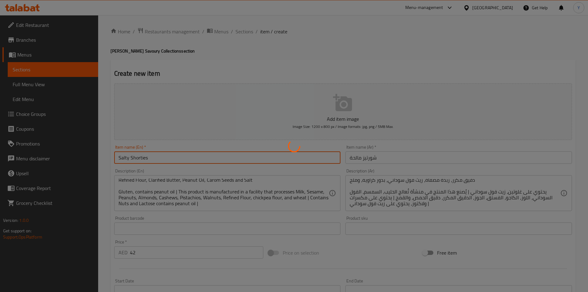
type input "0"
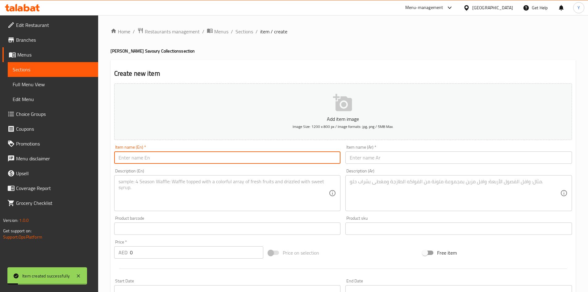
scroll to position [0, 0]
click at [156, 157] on input "text" at bounding box center [227, 157] width 226 height 12
paste input "The Spice Who Loved Me"
type input "The Spice Who Loved Me"
click at [407, 164] on input "text" at bounding box center [458, 157] width 226 height 12
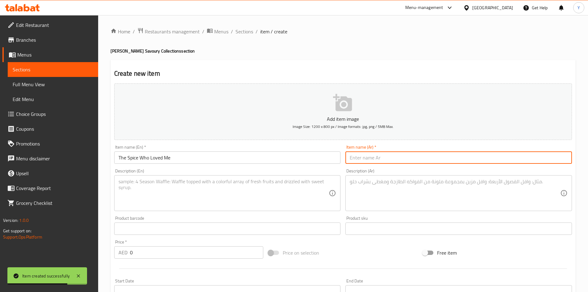
paste input "الجواسيس الذين أحبوني"
click at [404, 159] on input "الجواسيس الذين أحبوني" at bounding box center [458, 157] width 226 height 12
click at [434, 194] on textarea at bounding box center [455, 192] width 210 height 29
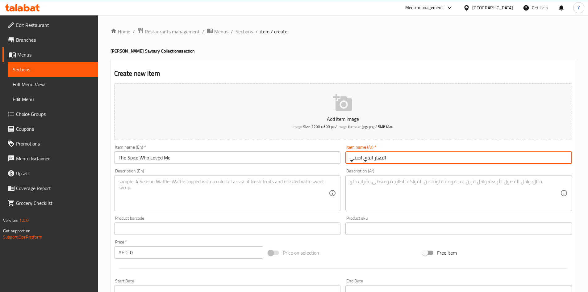
click at [362, 156] on input "البهار الذي احبني" at bounding box center [458, 157] width 226 height 12
click at [360, 158] on input "البهار الذي احبني" at bounding box center [458, 157] width 226 height 12
drag, startPoint x: 374, startPoint y: 159, endPoint x: 413, endPoint y: 160, distance: 39.8
click at [413, 160] on input "البهار الذي أحبني" at bounding box center [458, 157] width 226 height 12
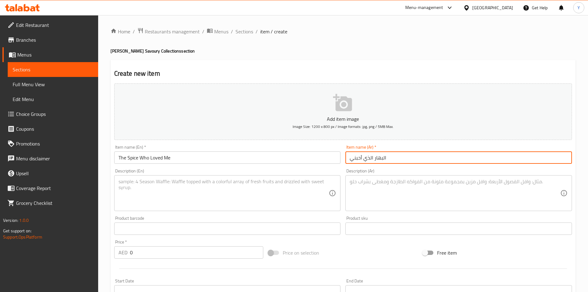
paste input "وابل"
click at [368, 159] on input "التوابل الذي أحبني" at bounding box center [458, 157] width 226 height 12
click at [372, 159] on input "التوابل الذي أحبني" at bounding box center [458, 157] width 226 height 12
drag, startPoint x: 373, startPoint y: 161, endPoint x: 336, endPoint y: 161, distance: 36.4
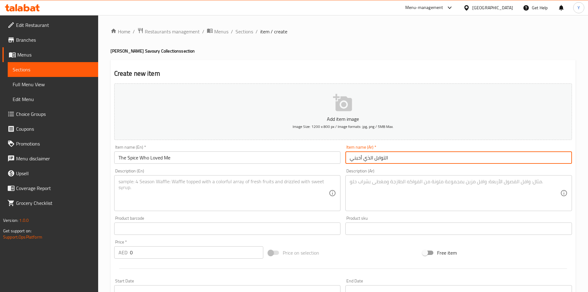
click at [336, 161] on div "Add item image Image Size: 1200 x 800 px / Image formats: jpg, png / 5MB Max. I…" at bounding box center [343, 214] width 463 height 266
type input "التوابل التي أحبتني"
click at [146, 175] on div "Description (En)" at bounding box center [227, 193] width 226 height 36
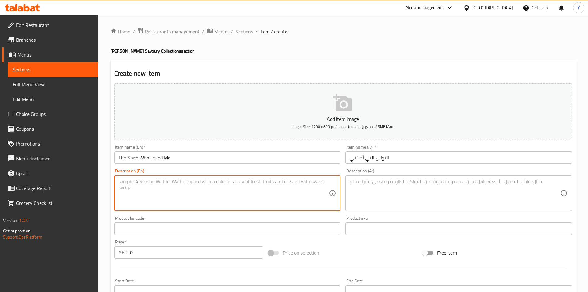
paste textarea ""Mirch Para Banter in every bite. Flaky, fiery, and crisp, infused with the una…"
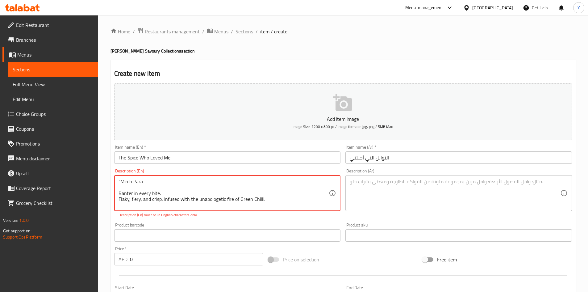
click at [120, 181] on textarea ""Mirch Para Banter in every bite. Flaky, fiery, and crisp, infused with the una…" at bounding box center [223, 192] width 210 height 29
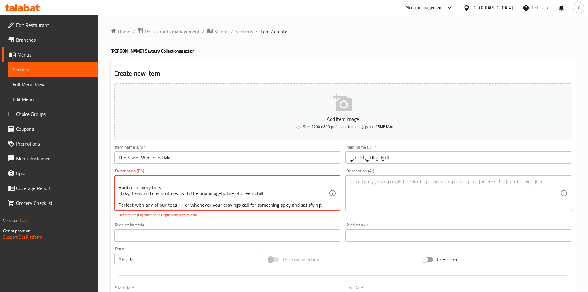
scroll to position [7, 0]
click at [321, 203] on textarea "Mirch Para Banter in every bite. Flaky, fiery, and crisp, infused with the unap…" at bounding box center [223, 192] width 210 height 29
type textarea "Mirch Para Banter in every bite. Flaky, fiery, and crisp, infused with the unap…"
drag, startPoint x: 160, startPoint y: 263, endPoint x: 0, endPoint y: 238, distance: 161.5
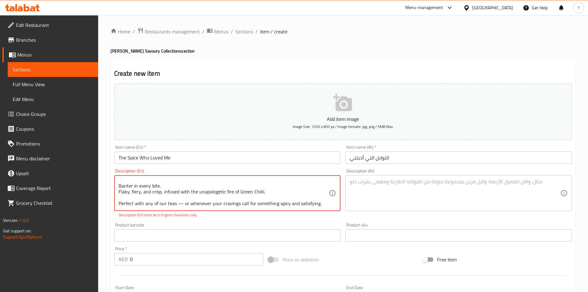
click at [0, 238] on div "Edit Restaurant Branches Menus Sections Full Menu View Edit Menu Choice Groups …" at bounding box center [294, 229] width 588 height 428
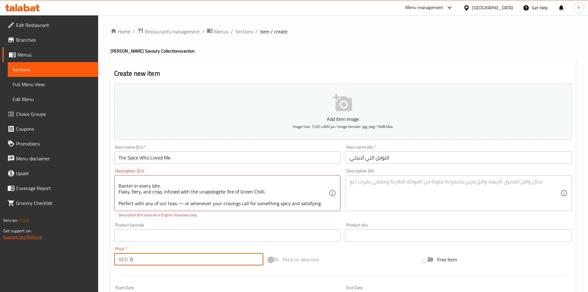
paste input "42"
type input "42"
click at [196, 208] on div "Mirch Para Banter in every bite. Flaky, fiery, and crisp, infused with the unap…" at bounding box center [227, 193] width 226 height 36
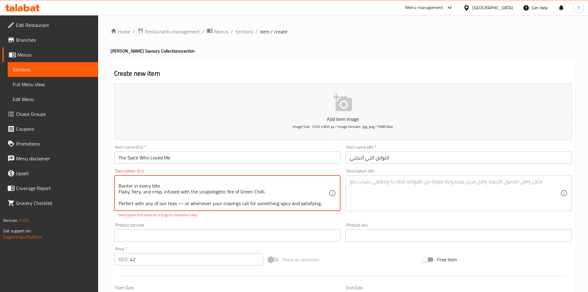
paste textarea "Refined Flour, Vegetable Cooking Oil, Peanut Oil, Green Chilli Paste, Cumin See…"
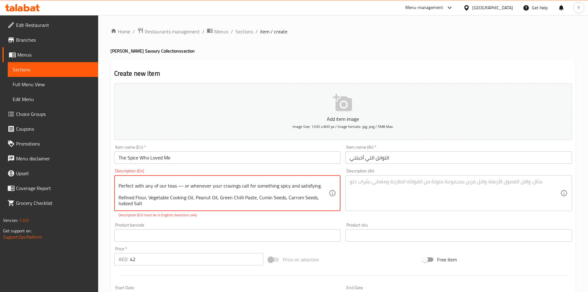
scroll to position [35, 0]
paste textarea "Gluten, contains peanut oil | This product is manufactured in a facility that p…"
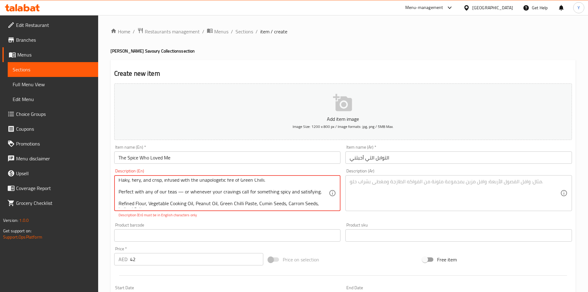
scroll to position [29, 0]
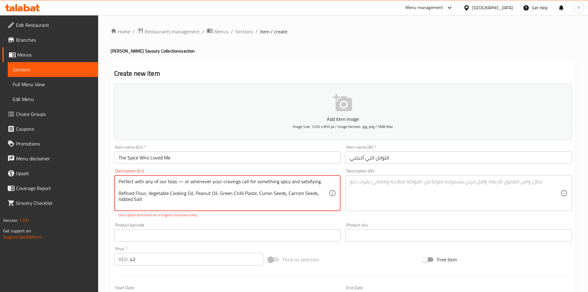
click at [184, 181] on textarea "Mirch Para Banter in every bite. Flaky, fiery, and crisp, infused with the unap…" at bounding box center [223, 192] width 210 height 29
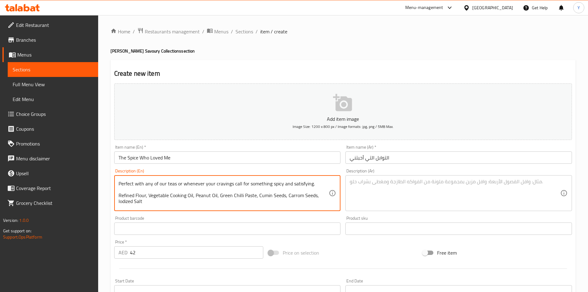
type textarea "Mirch Para Banter in every bite. Flaky, fiery, and crisp, infused with the unap…"
click at [181, 217] on div "Product barcode Product barcode" at bounding box center [227, 225] width 226 height 19
click at [183, 192] on textarea "Mirch Para Banter in every bite. Flaky, fiery, and crisp, infused with the unap…" at bounding box center [223, 192] width 210 height 29
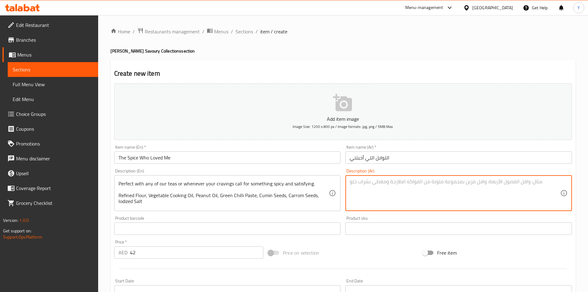
drag, startPoint x: 390, startPoint y: 199, endPoint x: 388, endPoint y: 204, distance: 5.0
click at [390, 199] on textarea at bounding box center [455, 192] width 210 height 29
paste textarea "ميرش بارا نكهات مميزة في كل قضمة. هش، [PERSON_NAME]، ومقرمش، مشبع بنكهة الفلفل …"
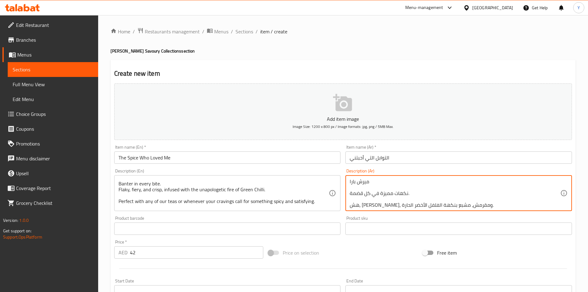
scroll to position [0, 0]
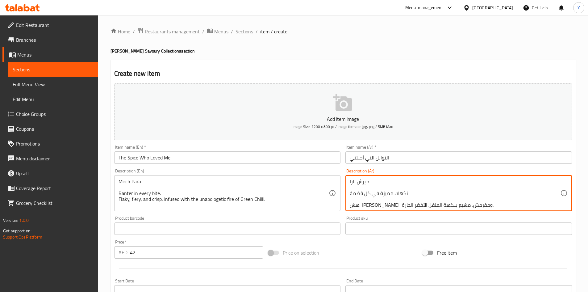
type textarea "ميرش بارا نكهات مميزة في كل قضمة. هش، [PERSON_NAME]، ومقرمش، مشبع بنكهة الفلفل …"
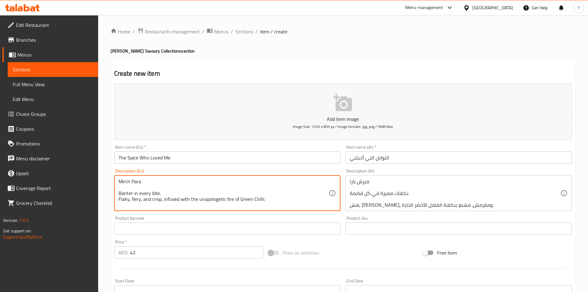
click at [185, 200] on textarea "Mirch Para Banter in every bite. Flaky, fiery, and crisp, infused with the unap…" at bounding box center [223, 192] width 210 height 29
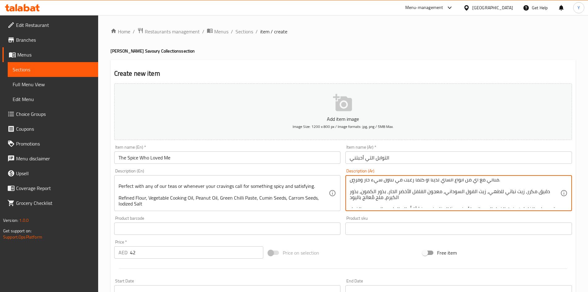
scroll to position [37, 0]
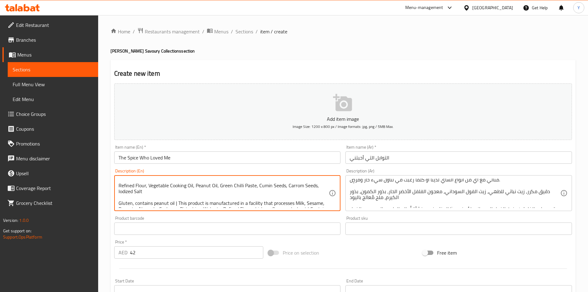
click at [329, 206] on textarea "Mirch Para Banter in every bite. Flaky, fiery, and crisp, infused with the unap…" at bounding box center [223, 192] width 210 height 29
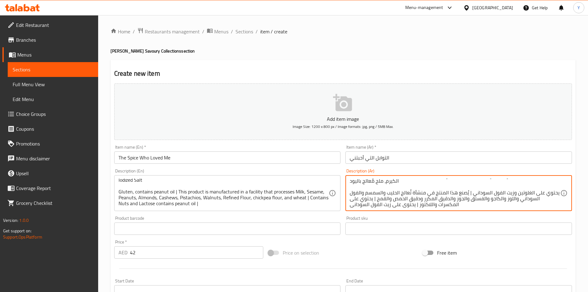
scroll to position [54, 0]
drag, startPoint x: 178, startPoint y: 156, endPoint x: 175, endPoint y: 155, distance: 3.9
click at [178, 156] on input "The Spice Who Loved Me" at bounding box center [227, 157] width 226 height 12
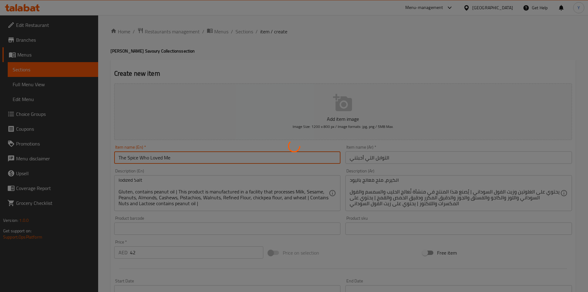
type input "0"
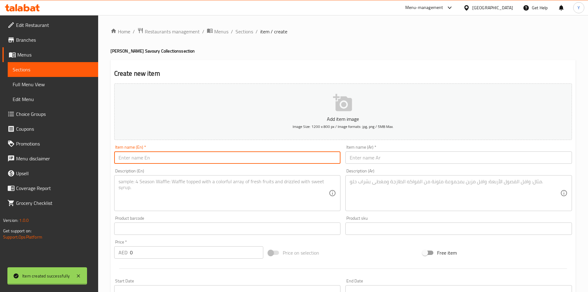
scroll to position [0, 0]
